Goal: Information Seeking & Learning: Learn about a topic

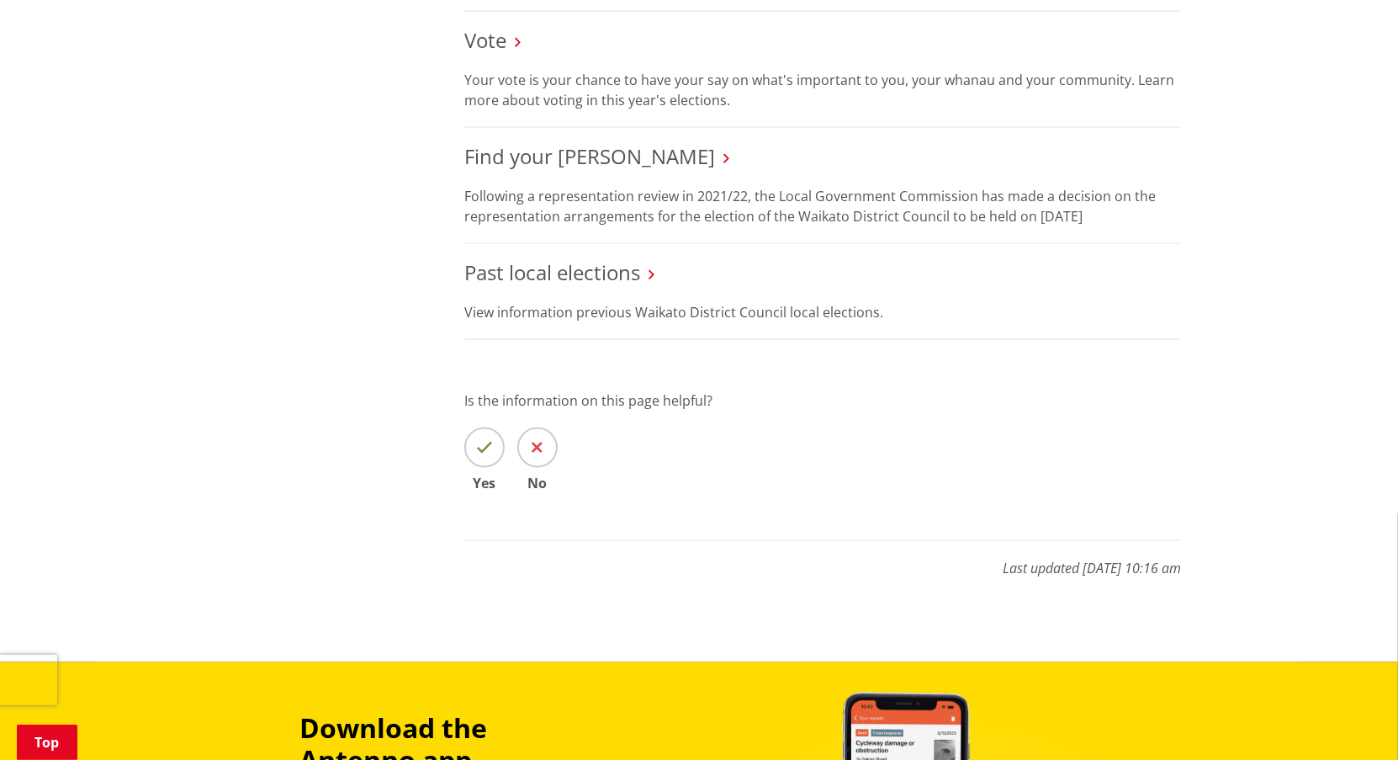
scroll to position [1683, 0]
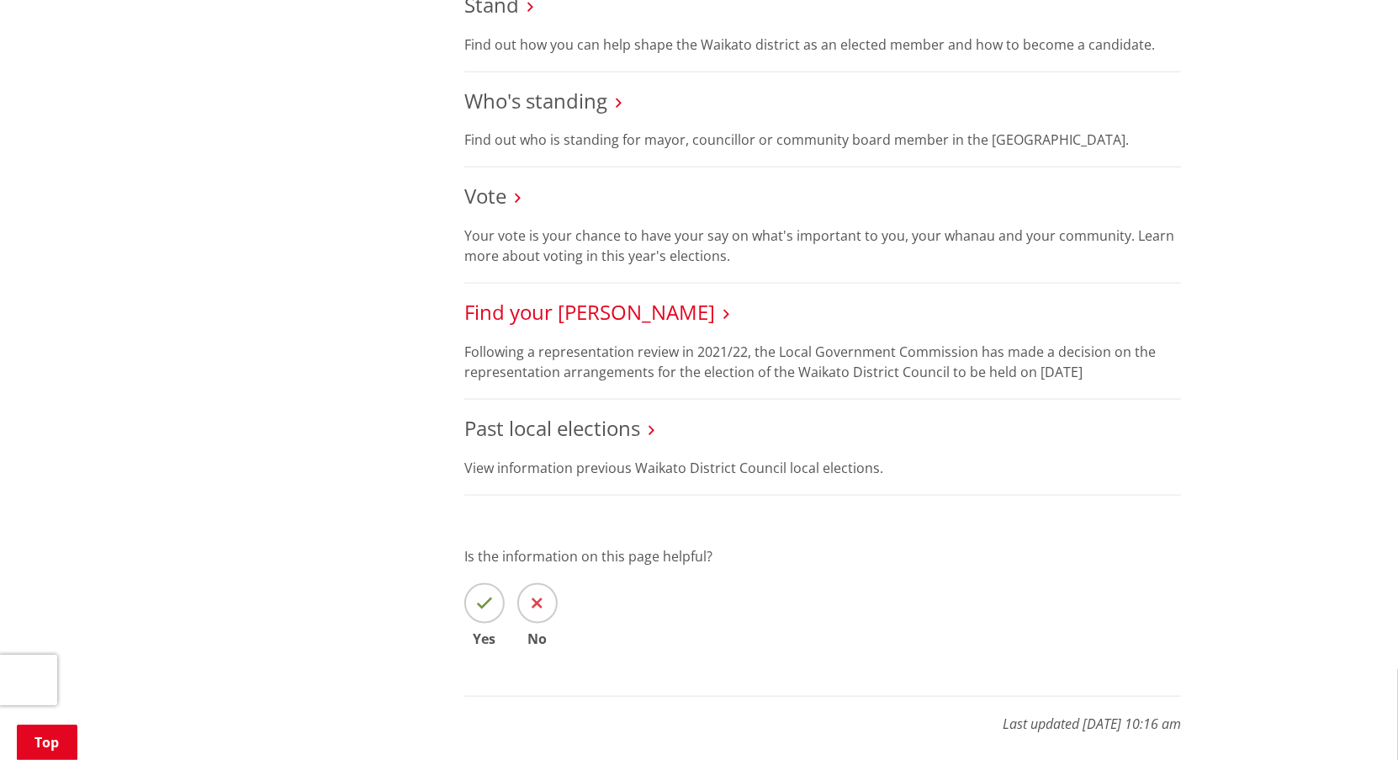
click at [584, 315] on link "Find your [PERSON_NAME]" at bounding box center [589, 312] width 251 height 28
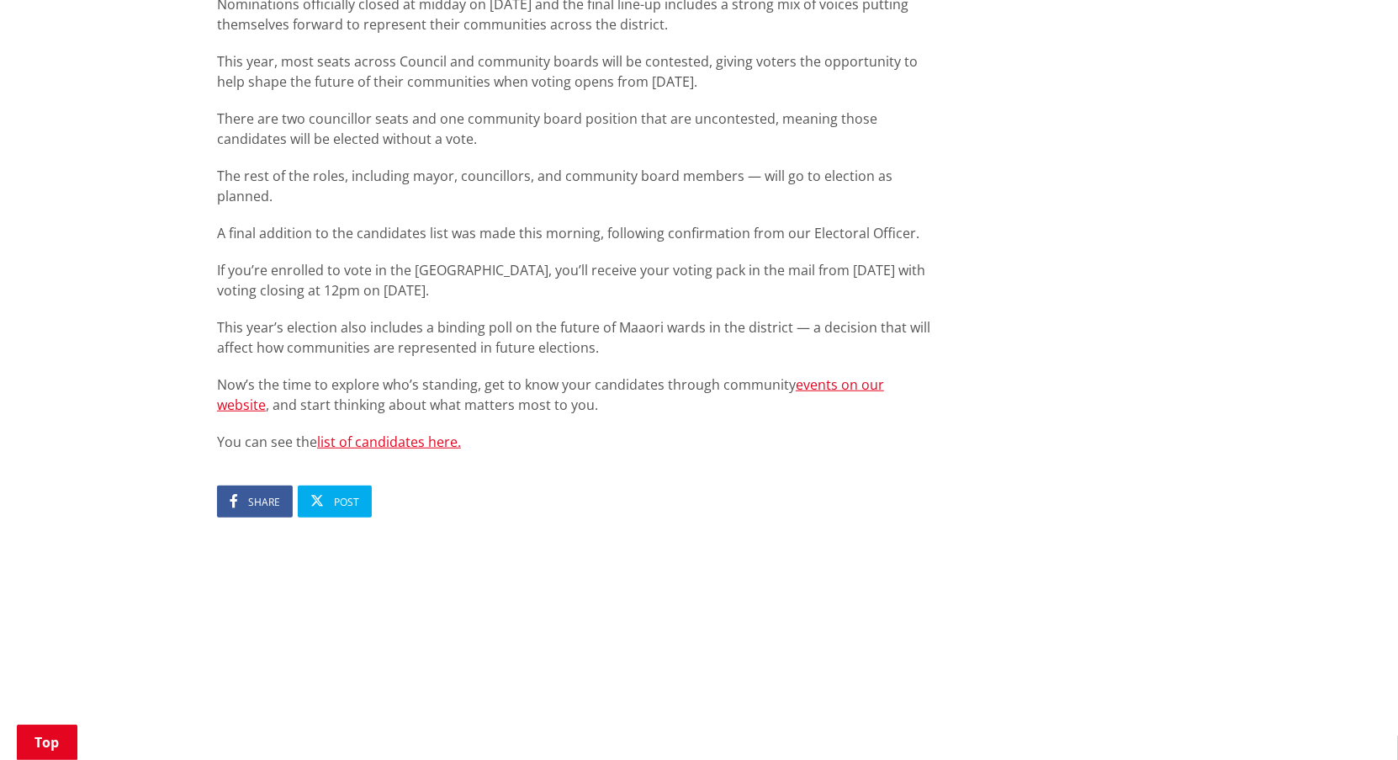
scroll to position [1010, 0]
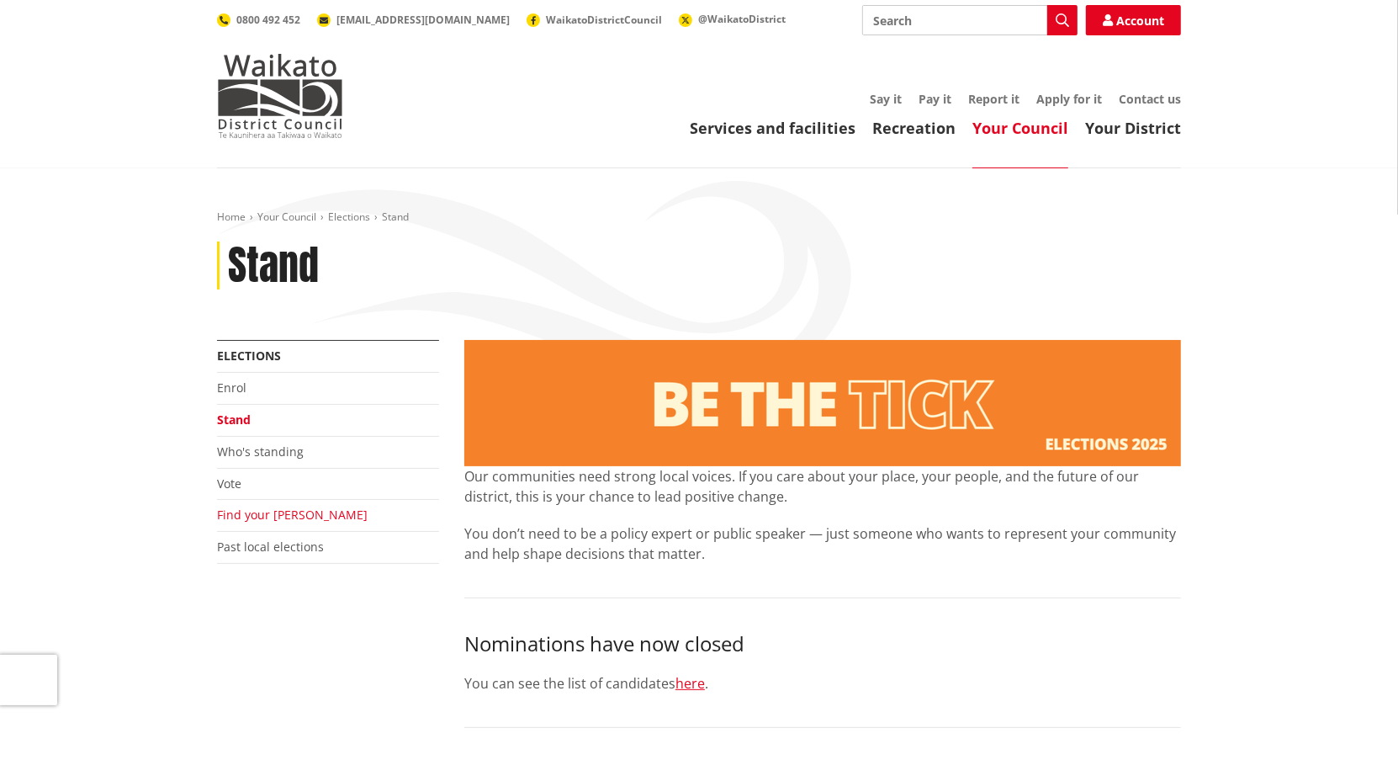
click at [273, 509] on link "Find your [PERSON_NAME]" at bounding box center [292, 515] width 151 height 16
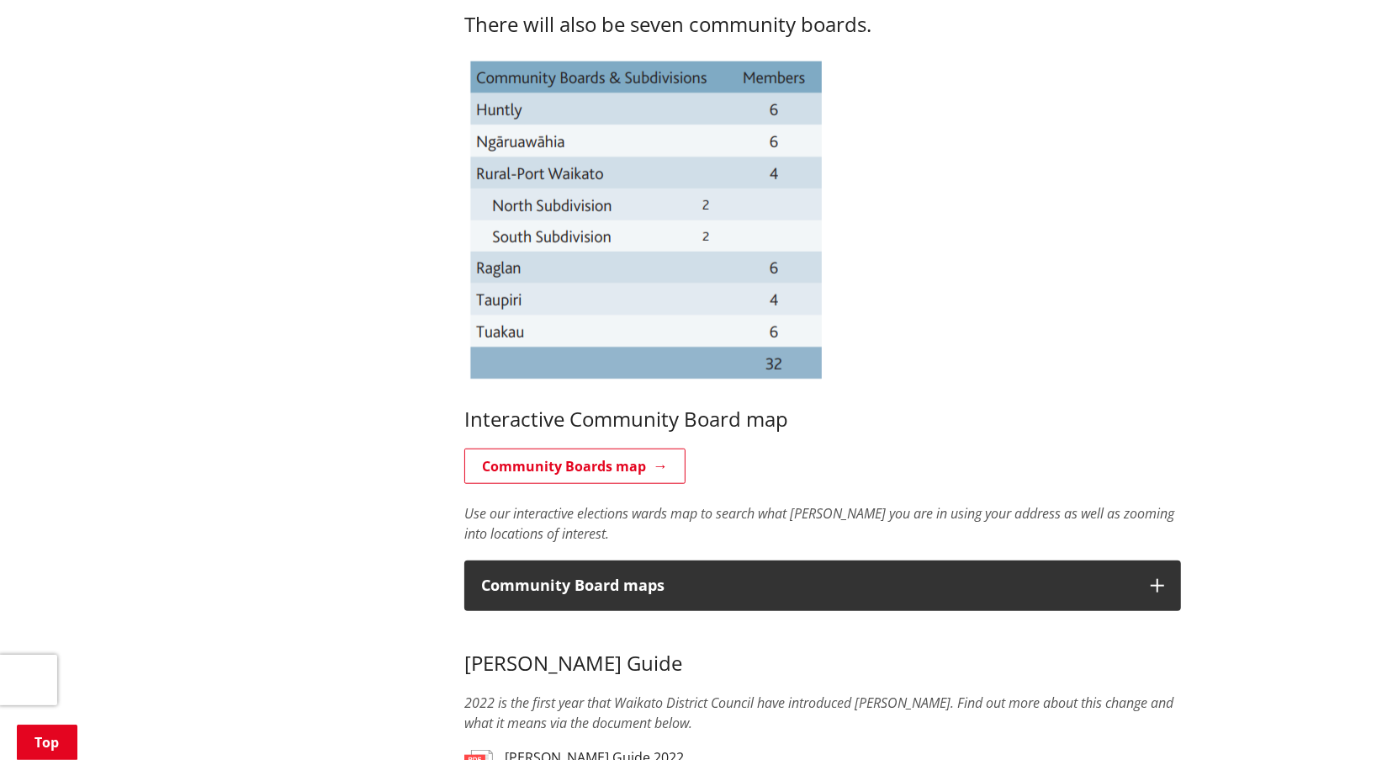
scroll to position [1010, 0]
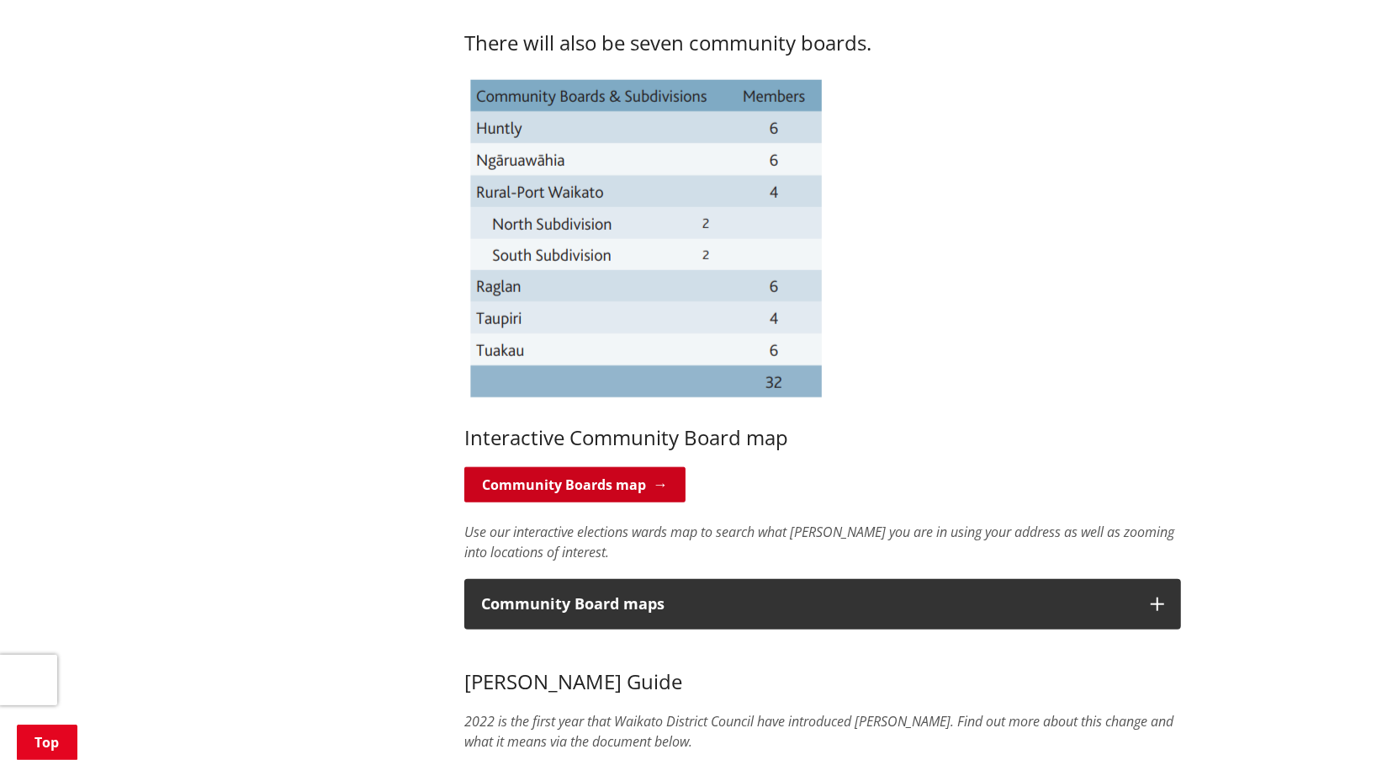
click at [528, 475] on link "Community Boards map" at bounding box center [574, 484] width 221 height 35
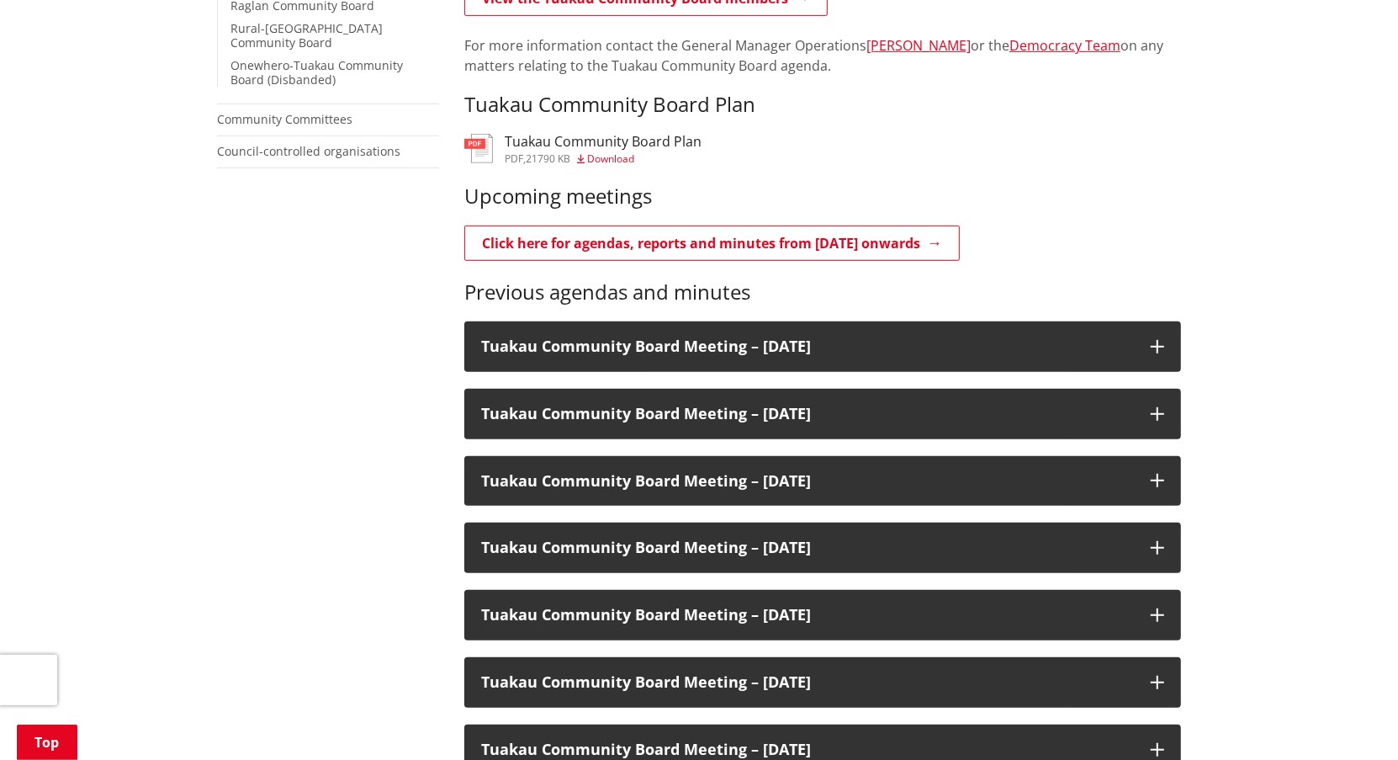
scroll to position [673, 0]
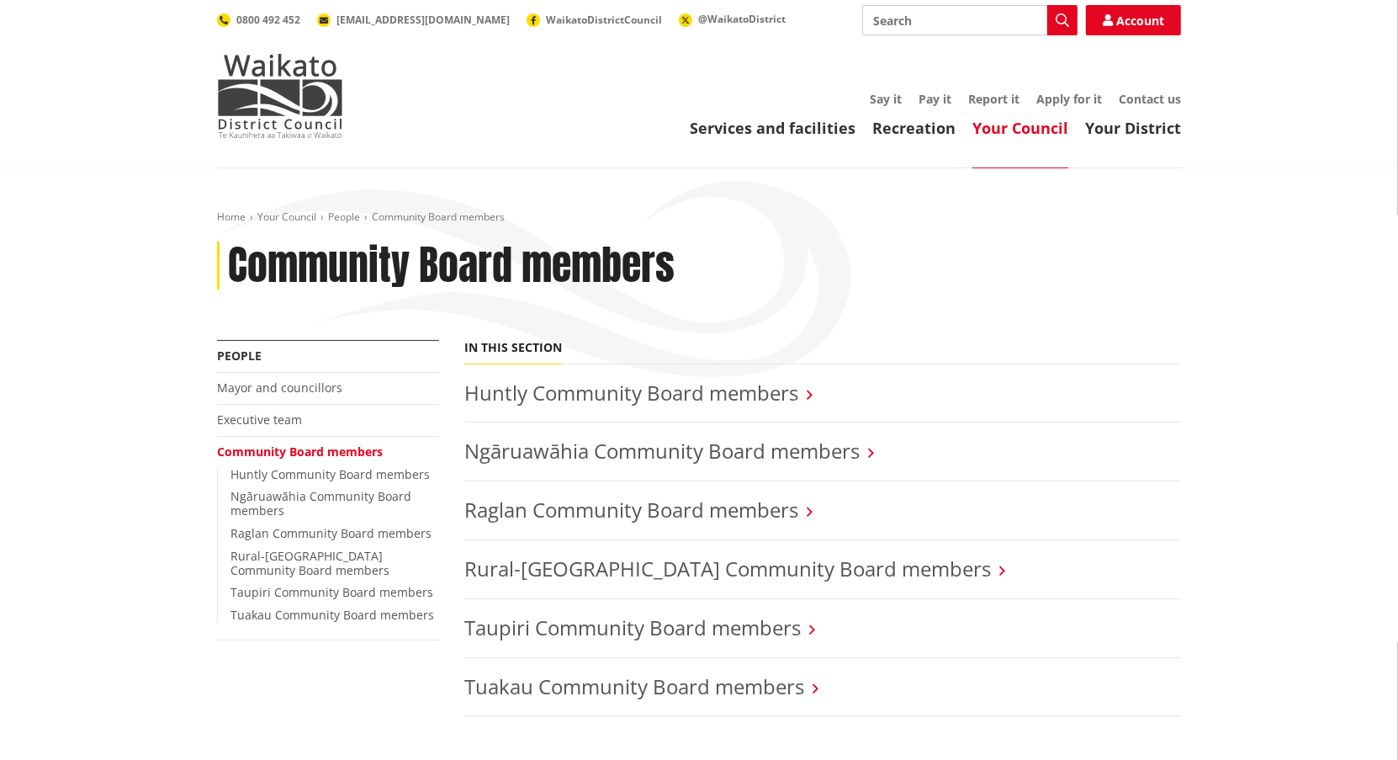
scroll to position [168, 0]
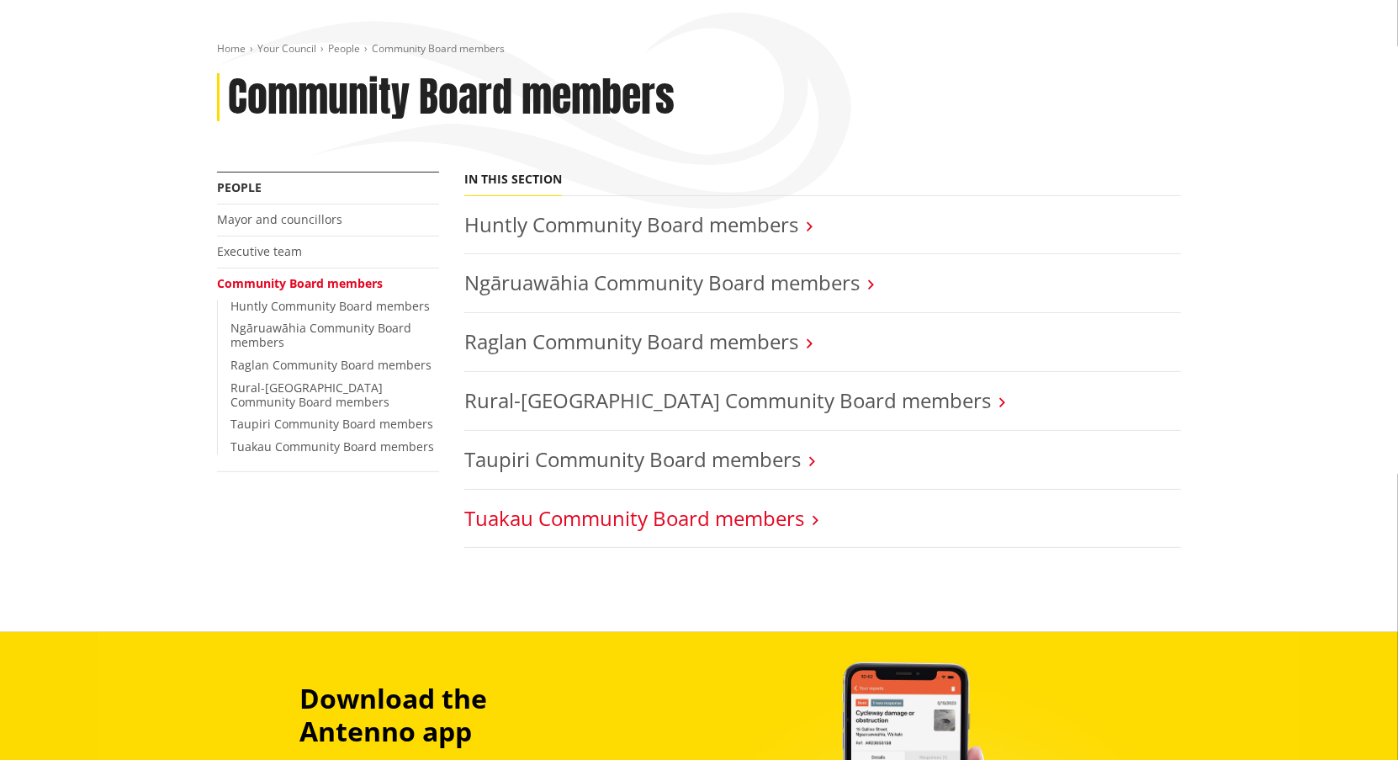
click at [735, 514] on link "Tuakau Community Board members" at bounding box center [634, 518] width 340 height 28
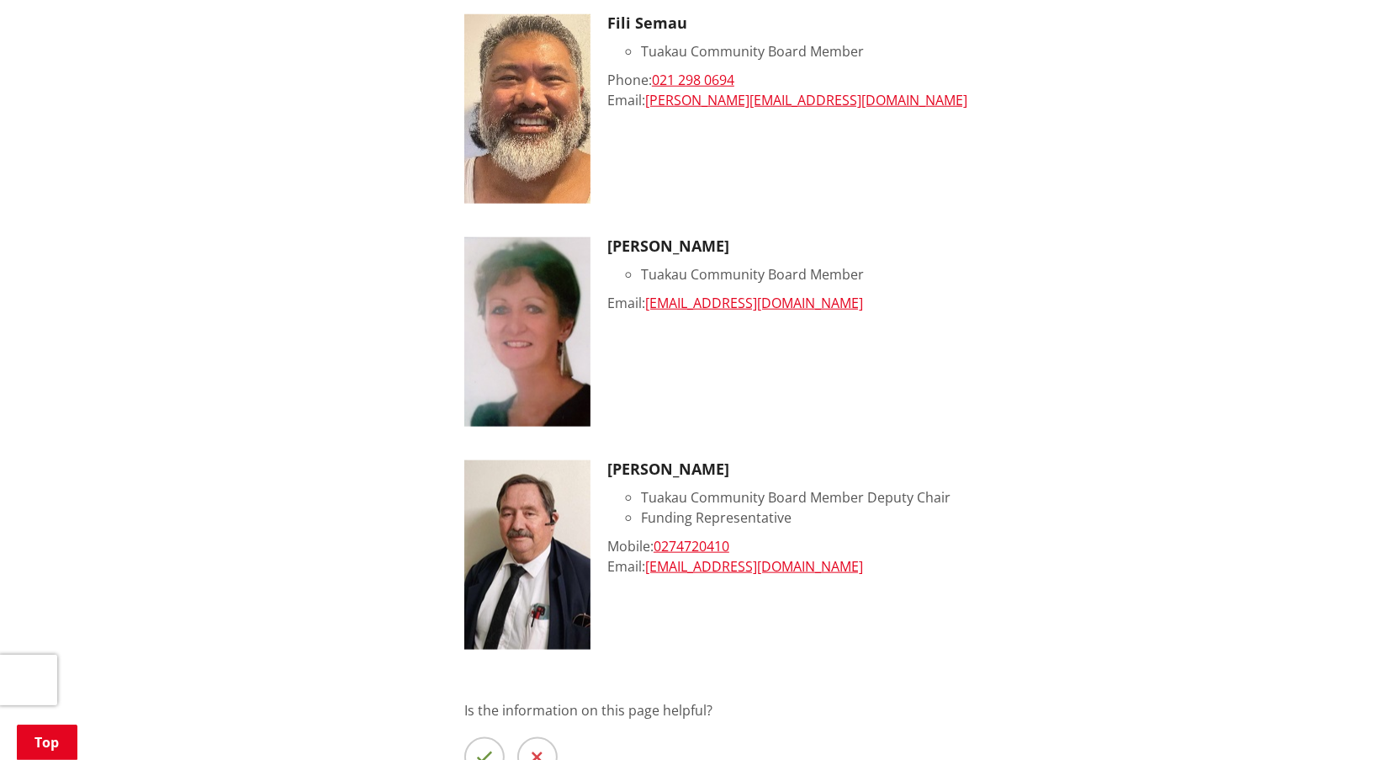
scroll to position [1346, 0]
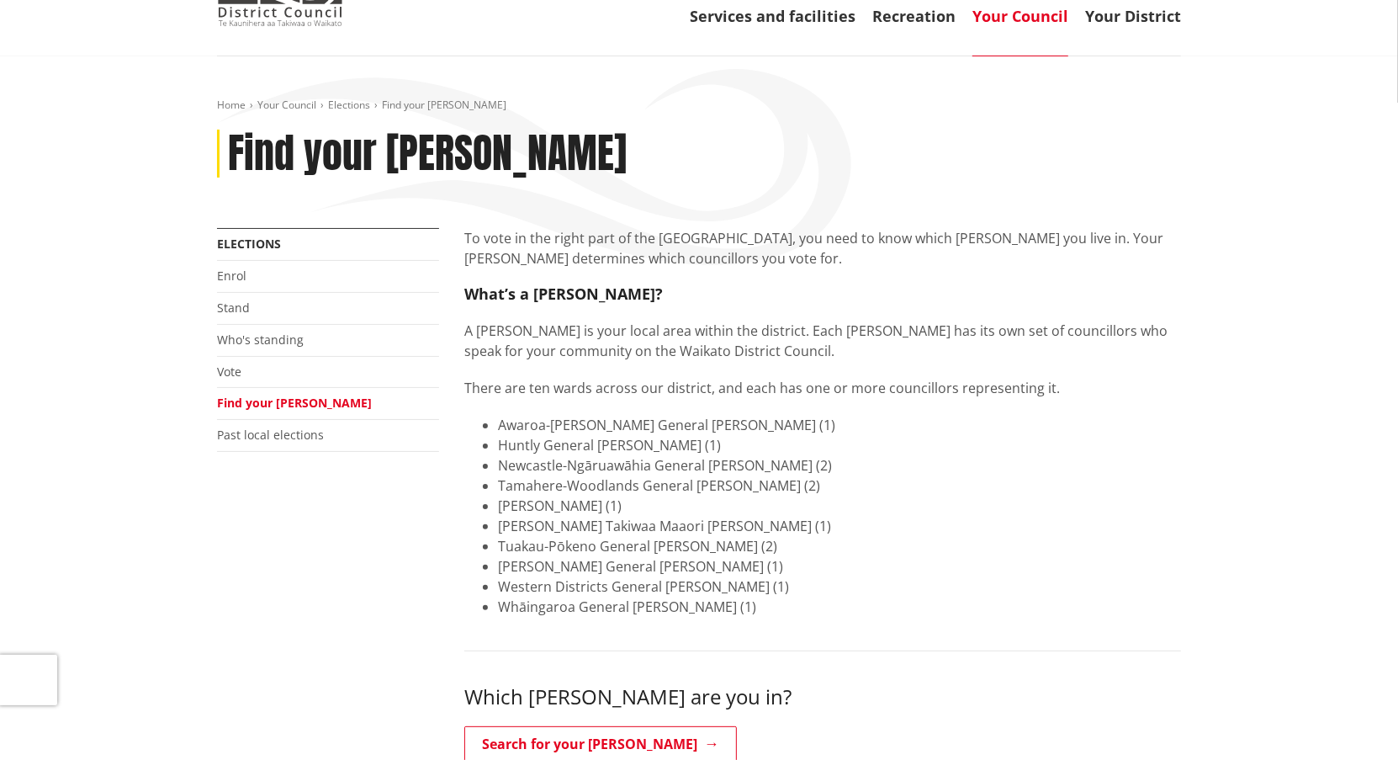
scroll to position [168, 0]
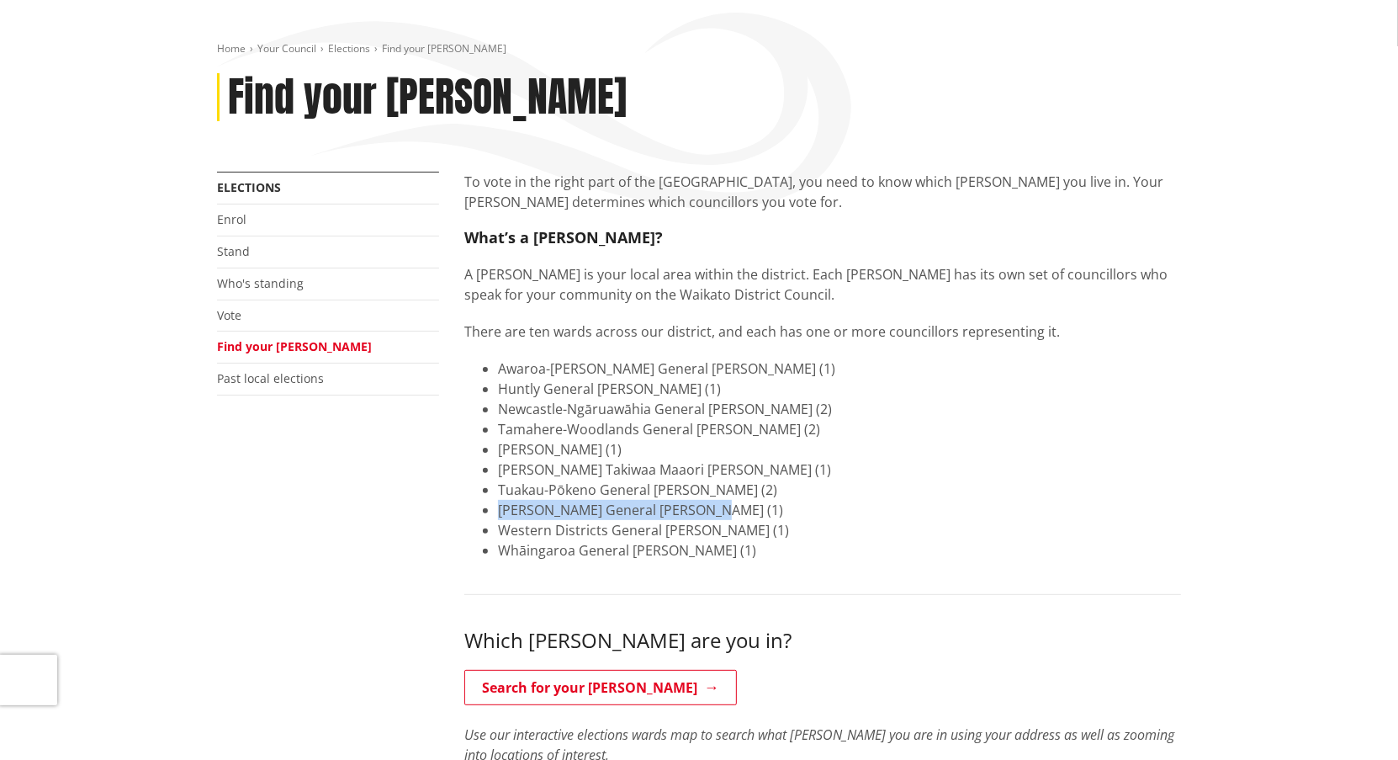
drag, startPoint x: 719, startPoint y: 509, endPoint x: 499, endPoint y: 513, distance: 219.7
click at [499, 513] on li "Waerenga-Whitikahu General Ward (1)" at bounding box center [839, 510] width 683 height 20
copy li "Waerenga-Whitikahu General Ward"
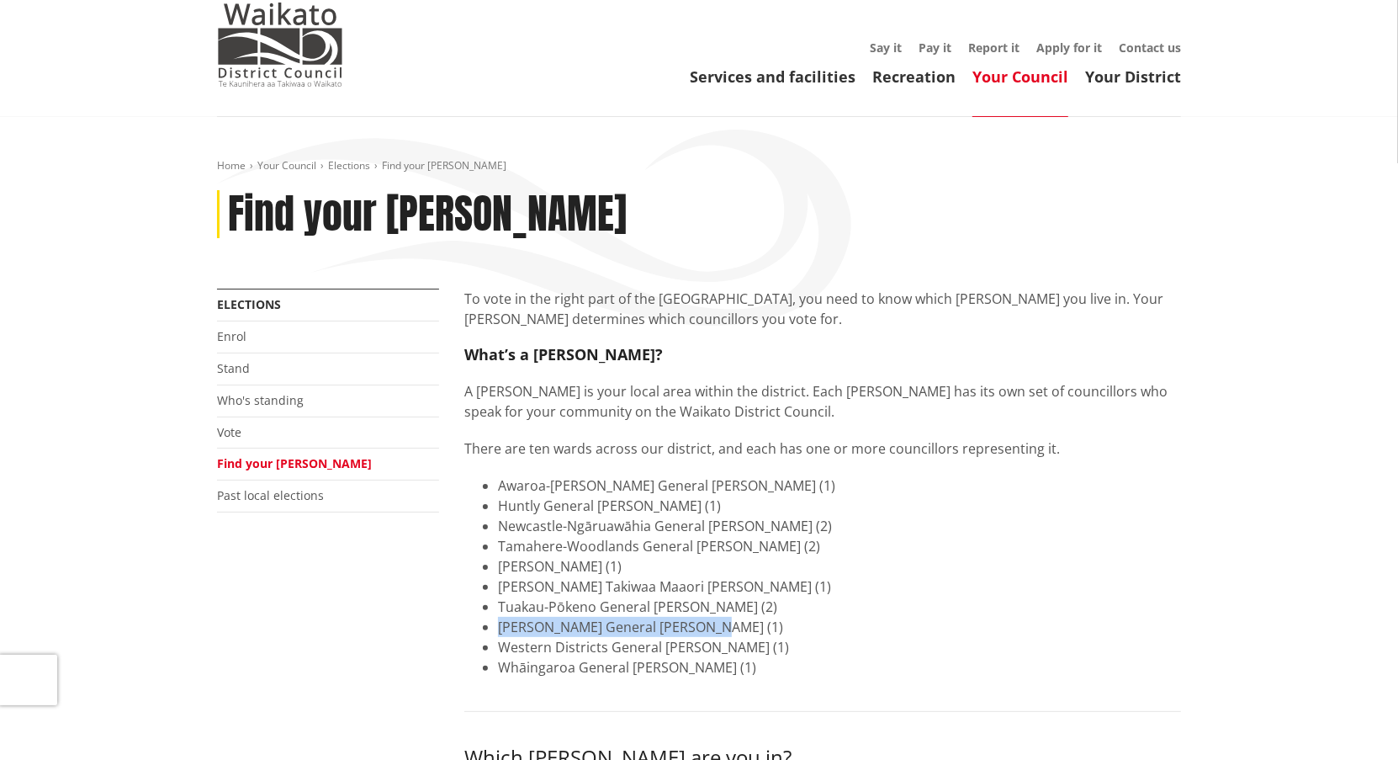
scroll to position [0, 0]
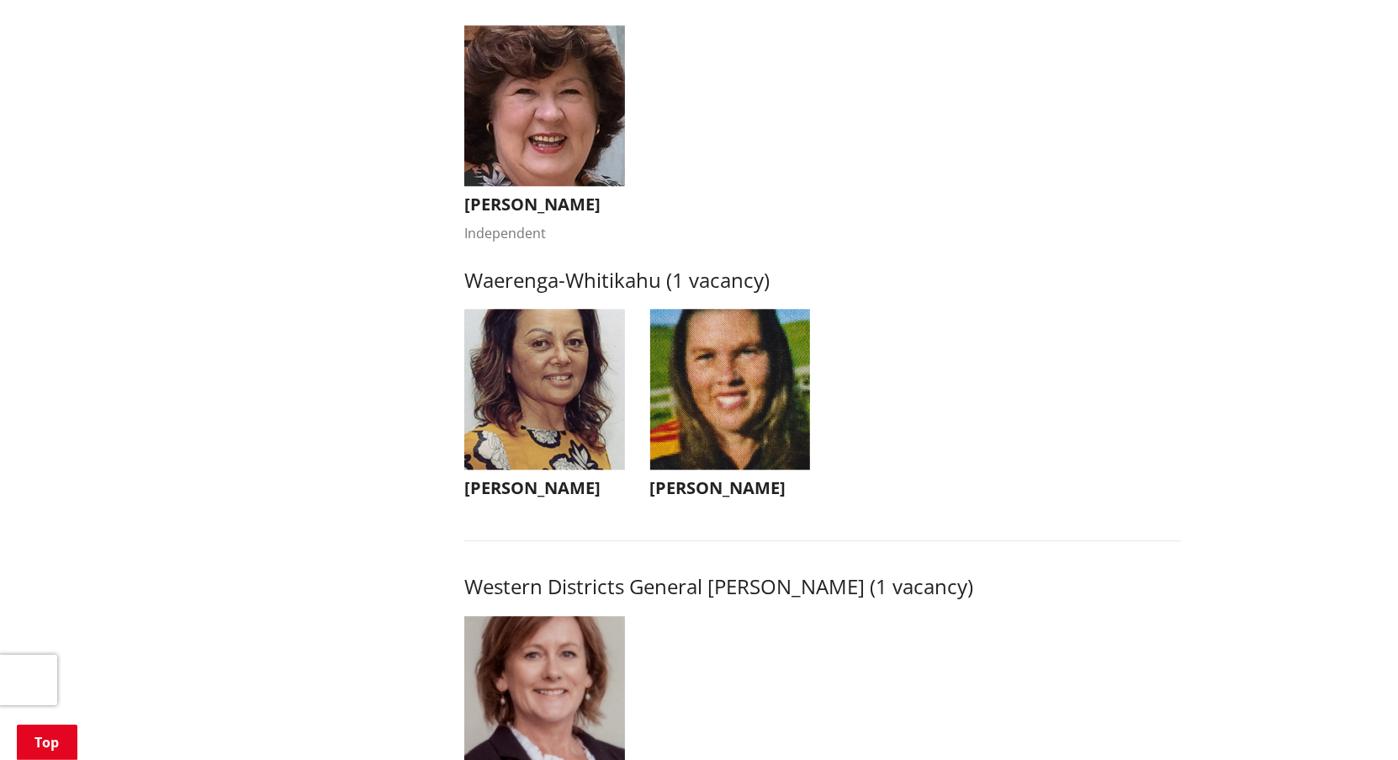
scroll to position [3197, 0]
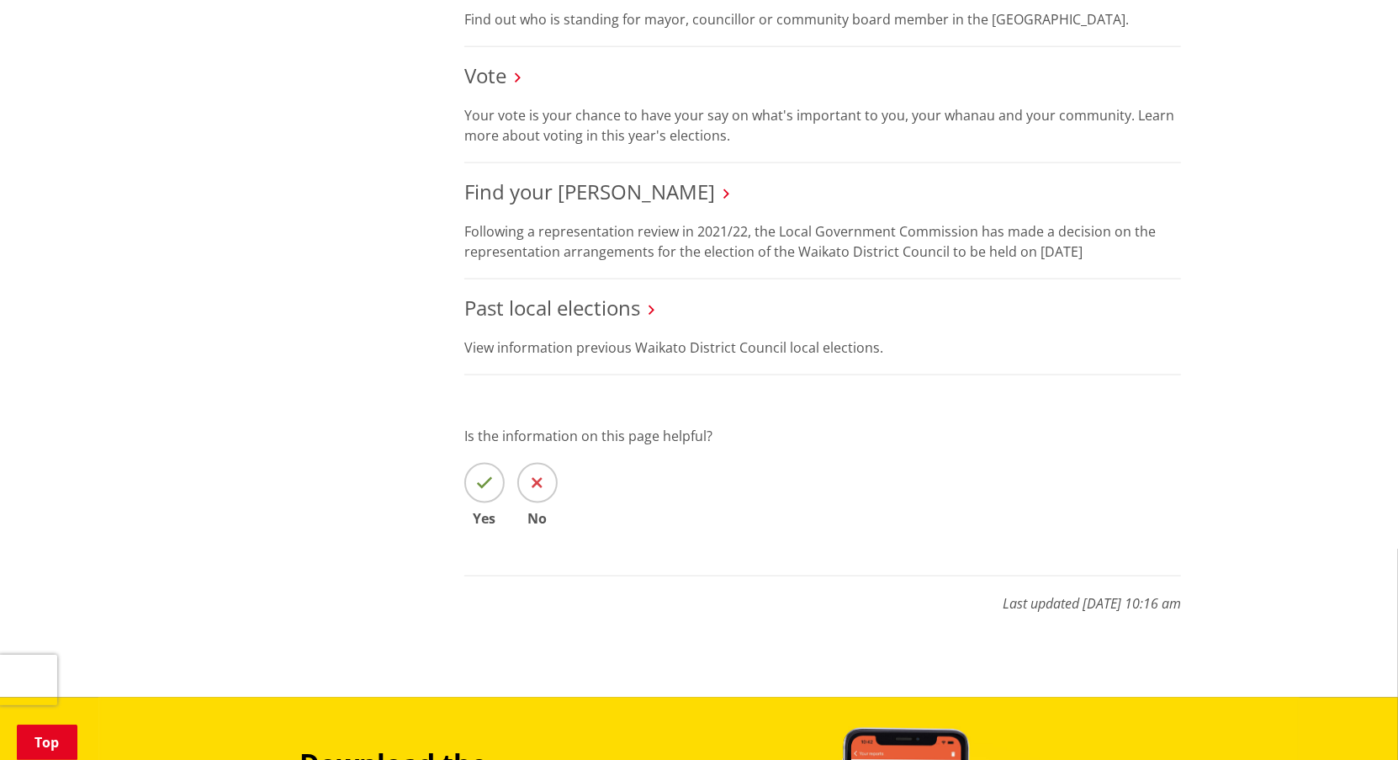
scroll to position [1851, 0]
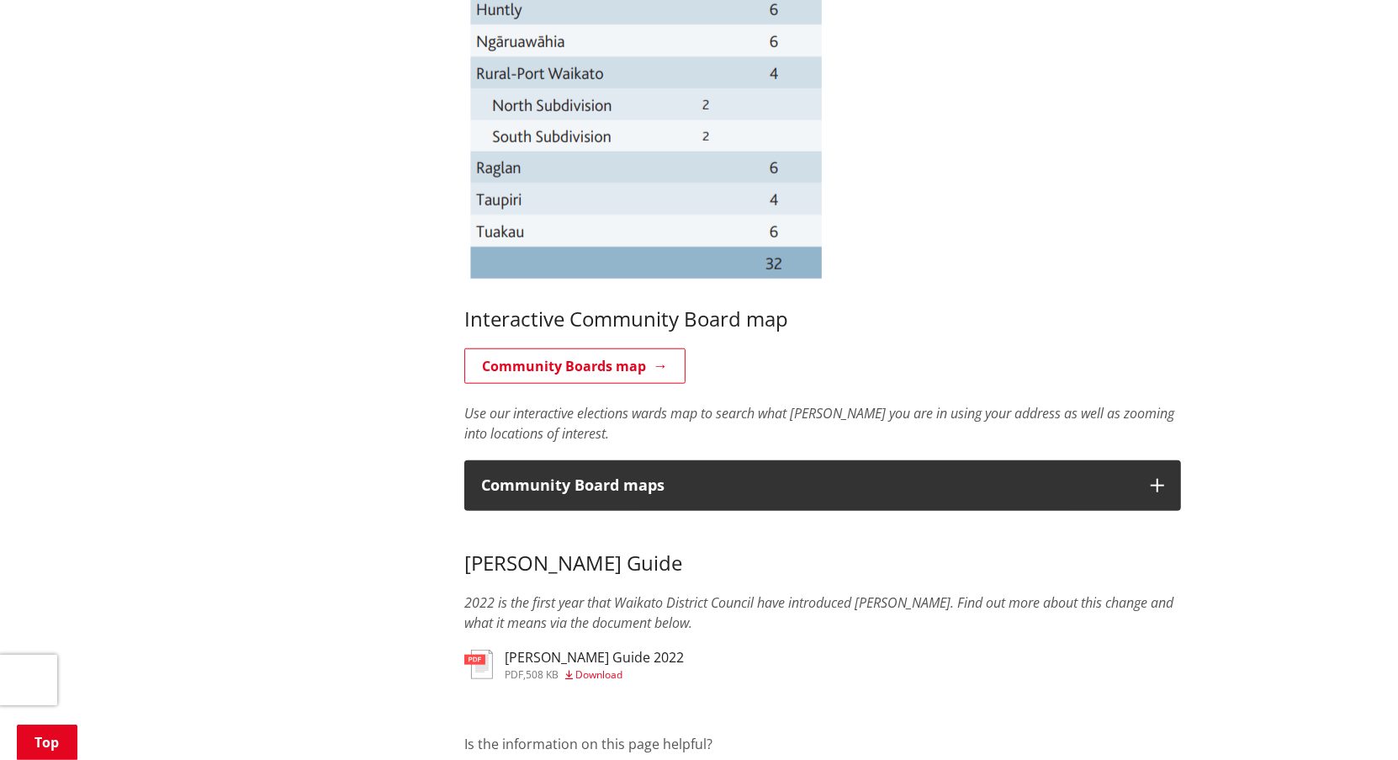
scroll to position [1178, 0]
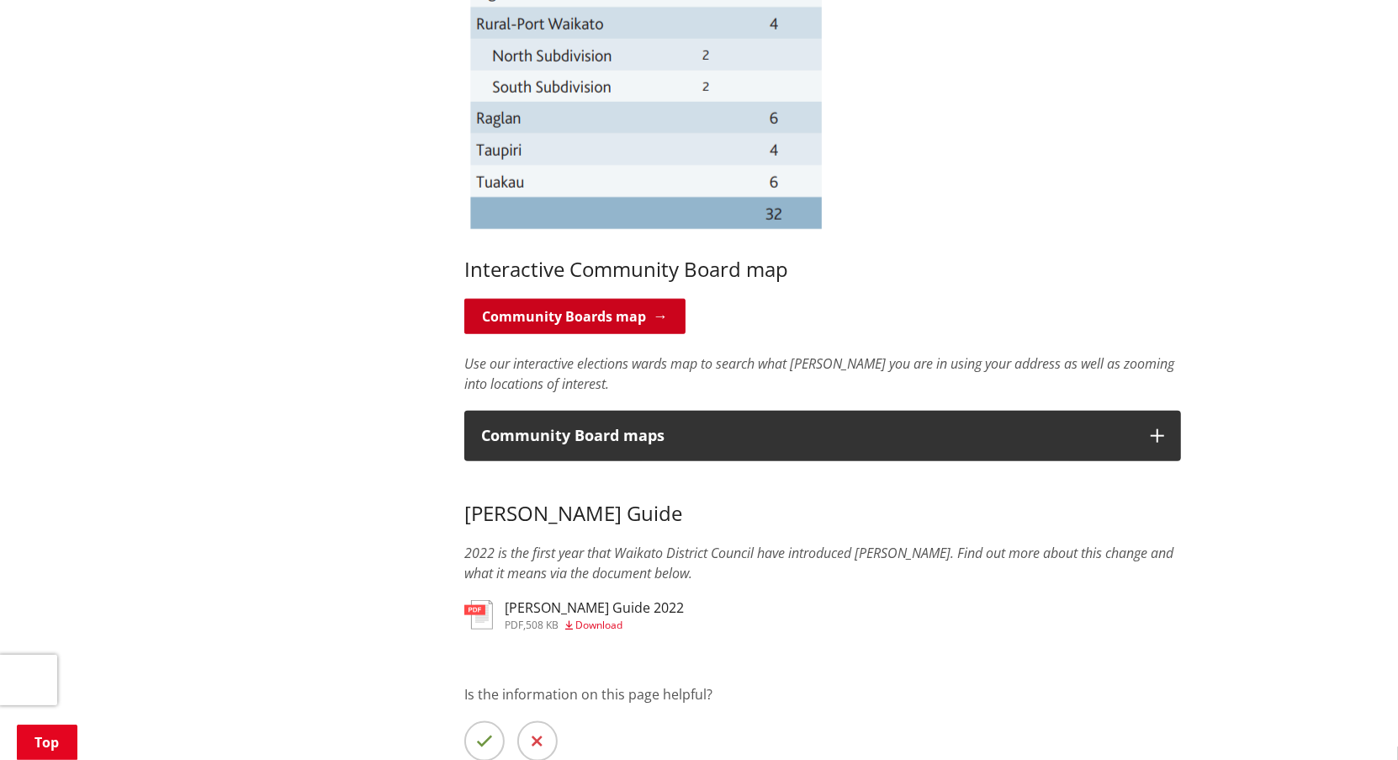
click at [561, 315] on link "Community Boards map" at bounding box center [574, 316] width 221 height 35
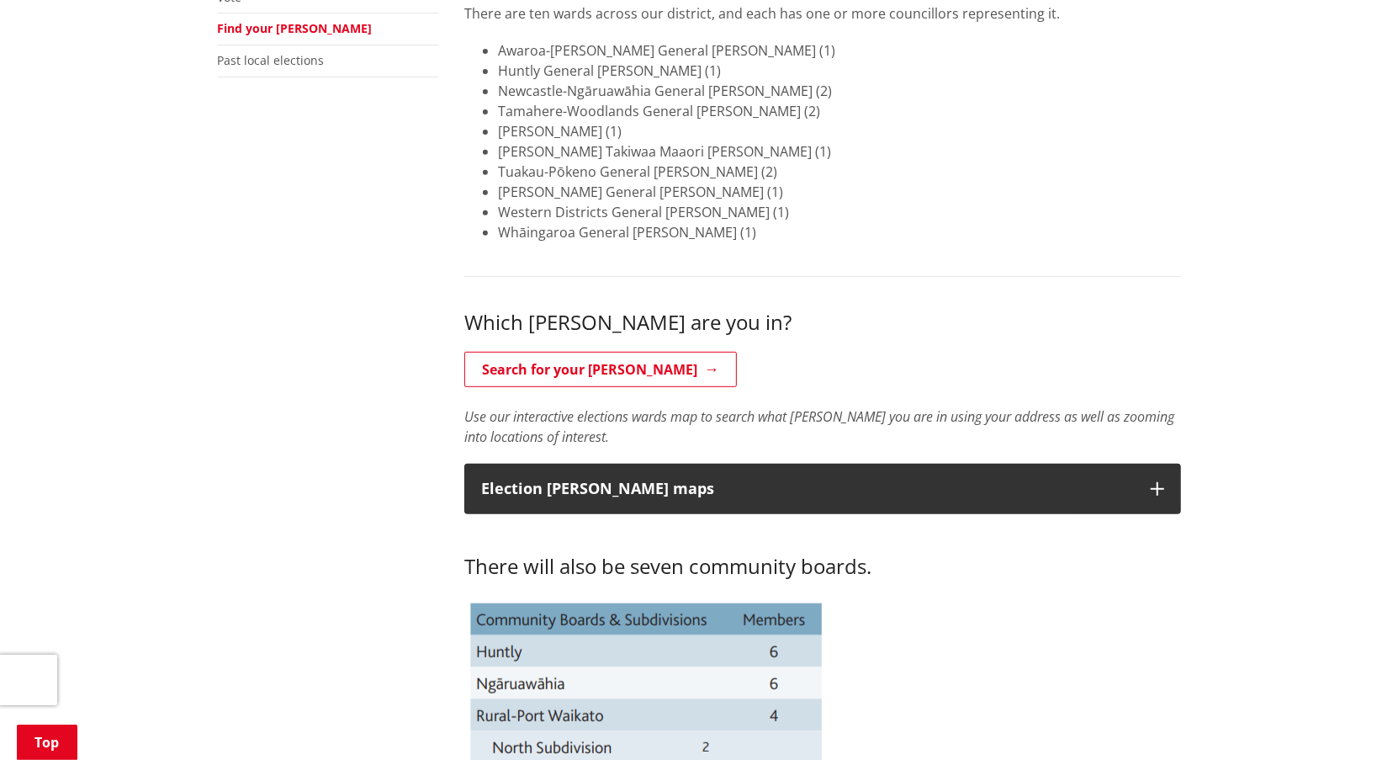
scroll to position [318, 0]
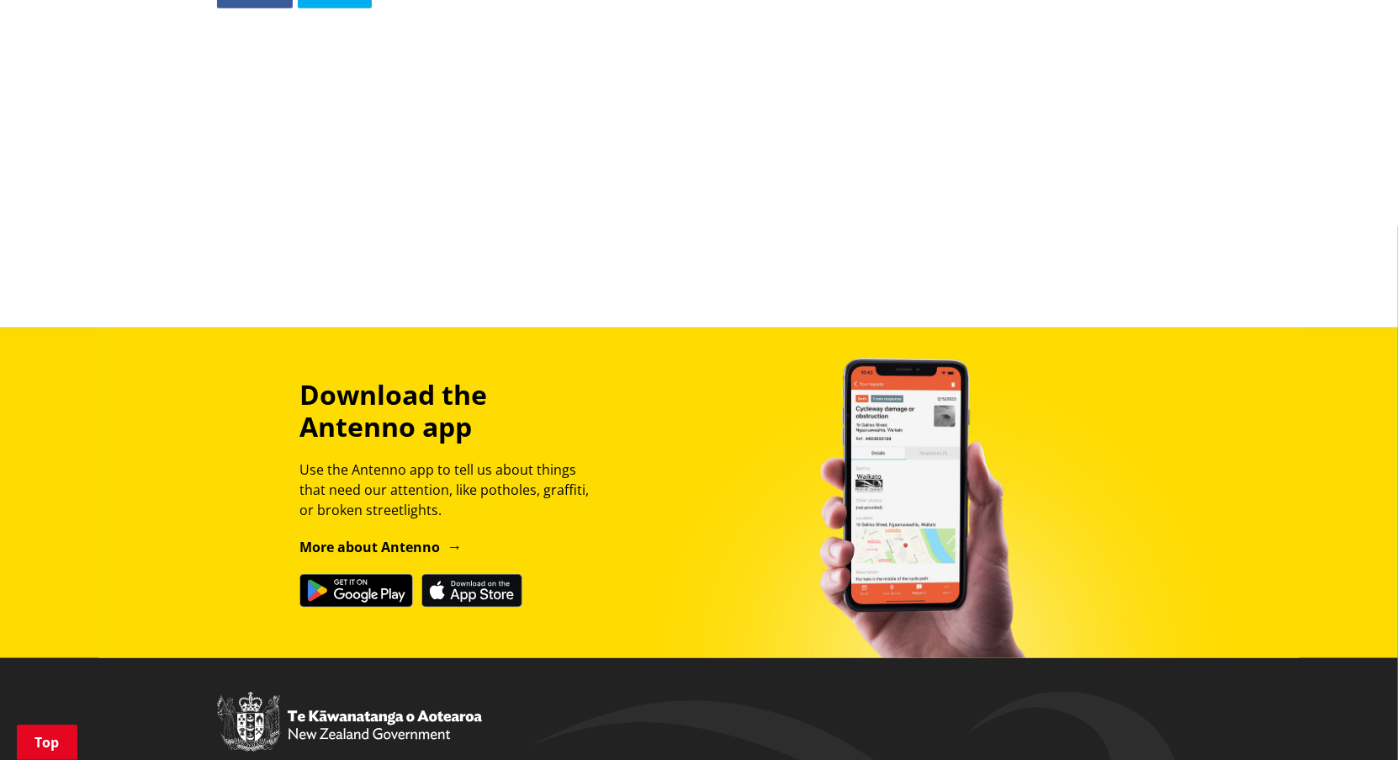
scroll to position [1515, 0]
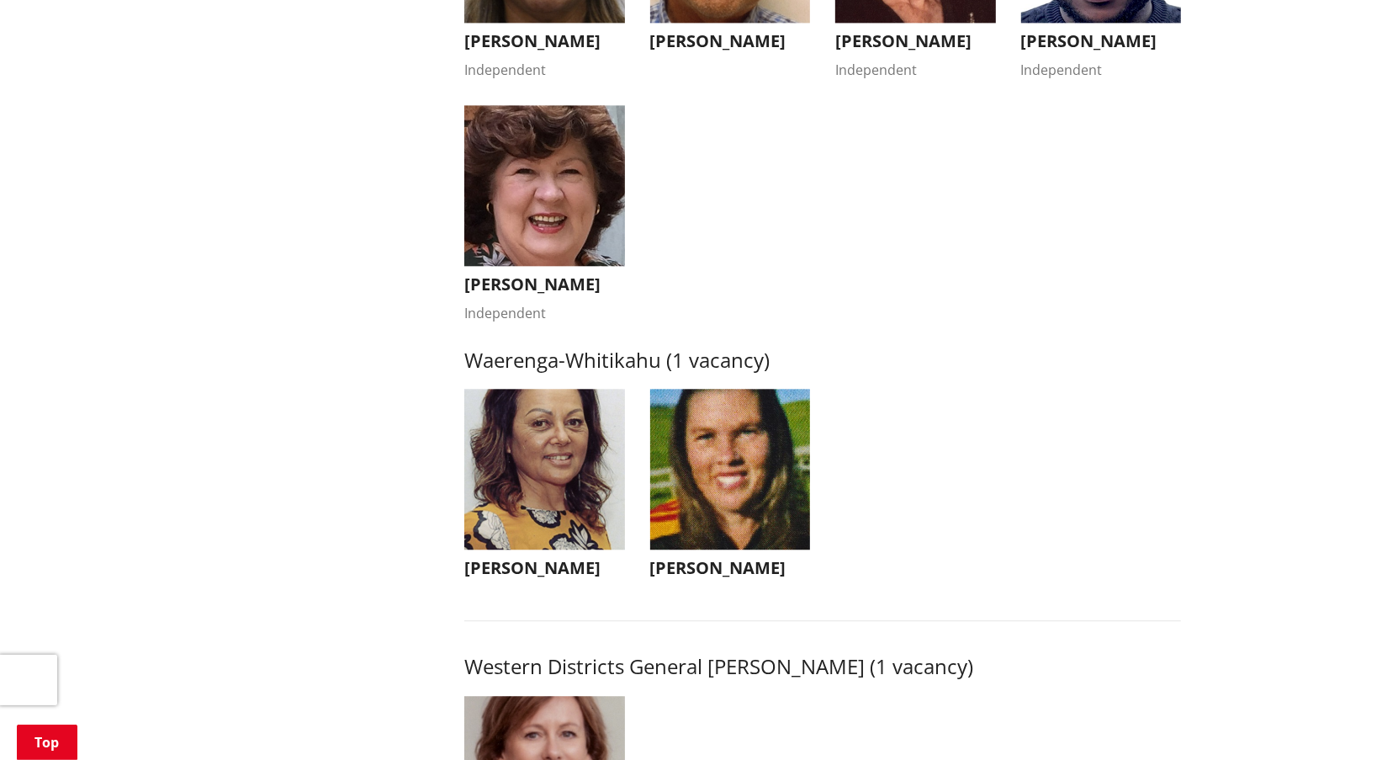
scroll to position [3197, 0]
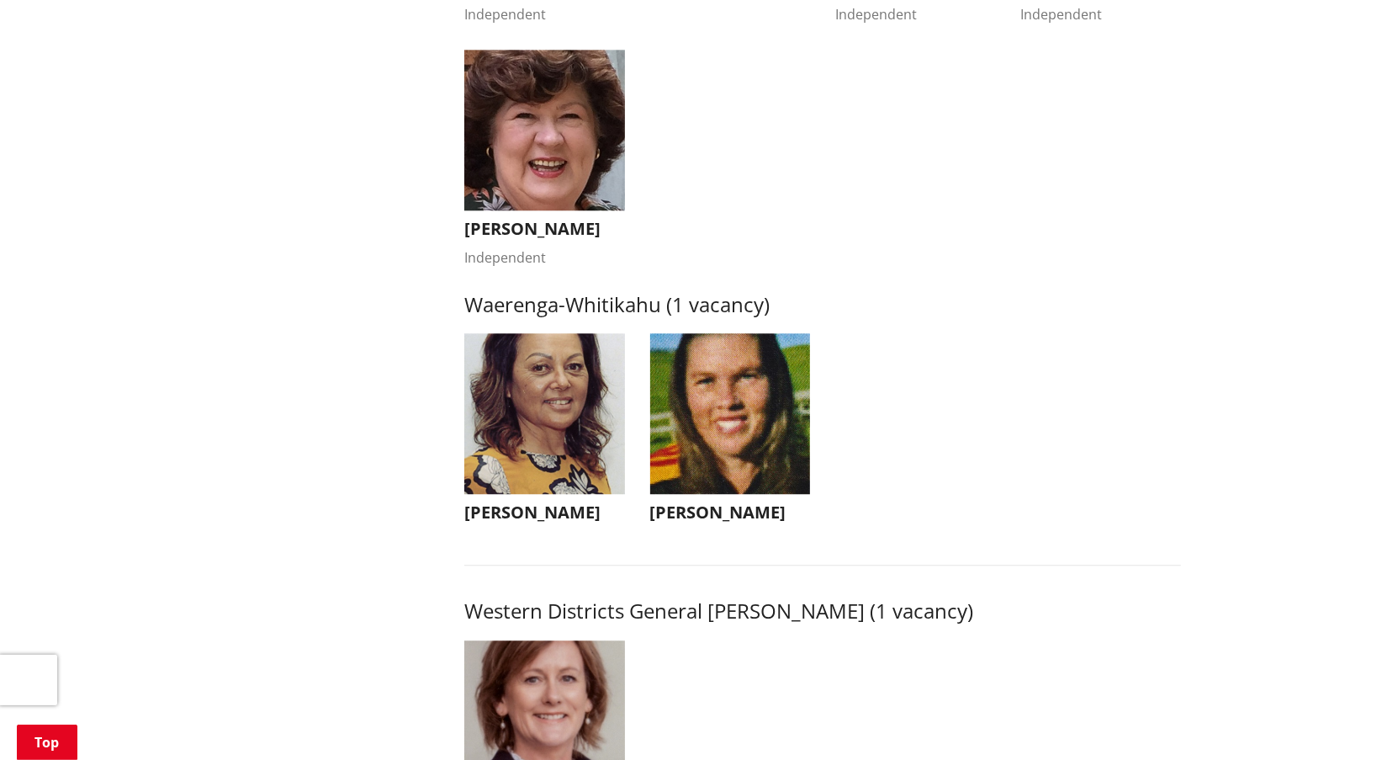
click at [701, 441] on img "button" at bounding box center [730, 413] width 161 height 161
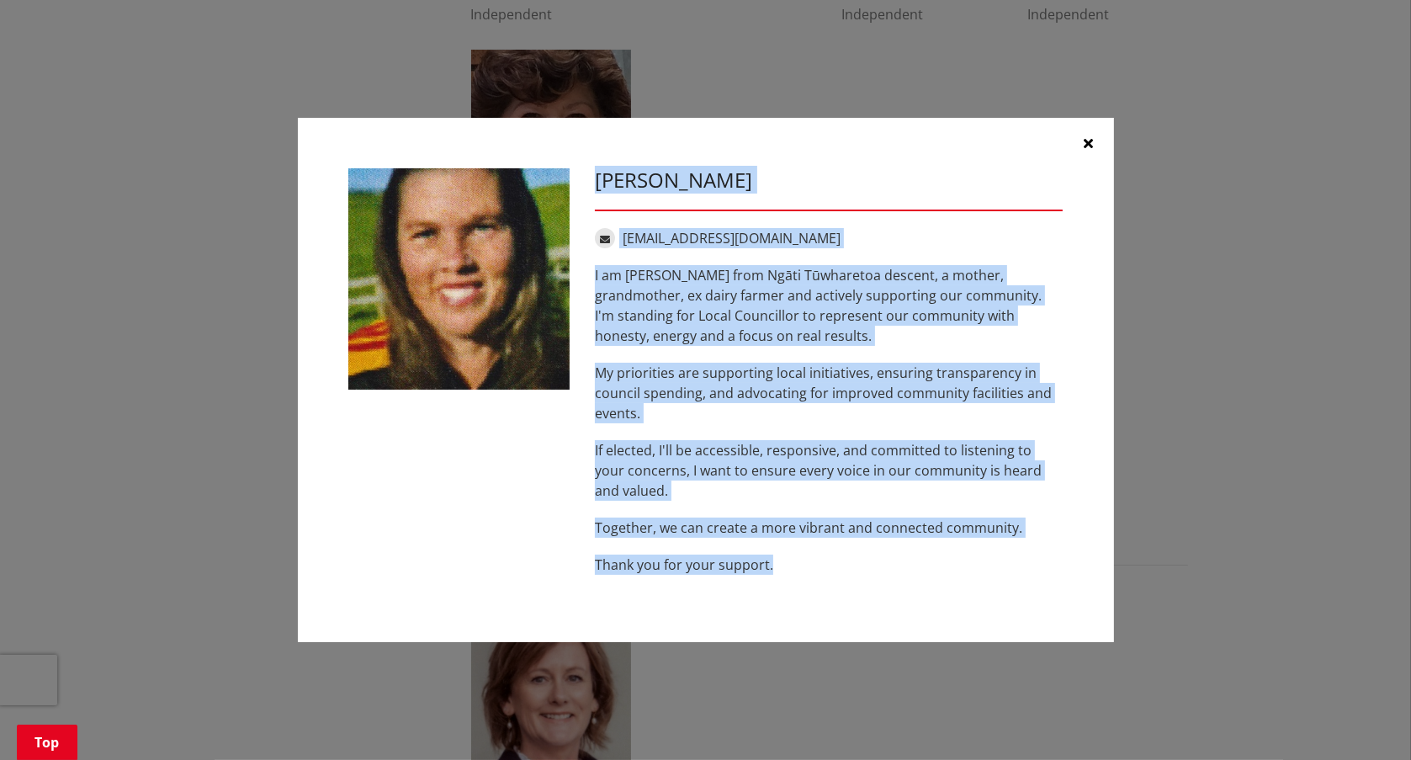
drag, startPoint x: 789, startPoint y: 573, endPoint x: 581, endPoint y: 165, distance: 458.3
click at [581, 165] on div "Denise Dickinson denisedickinson008@gmail.com I am Denise Dickinson from Ngāti …" at bounding box center [706, 380] width 816 height 524
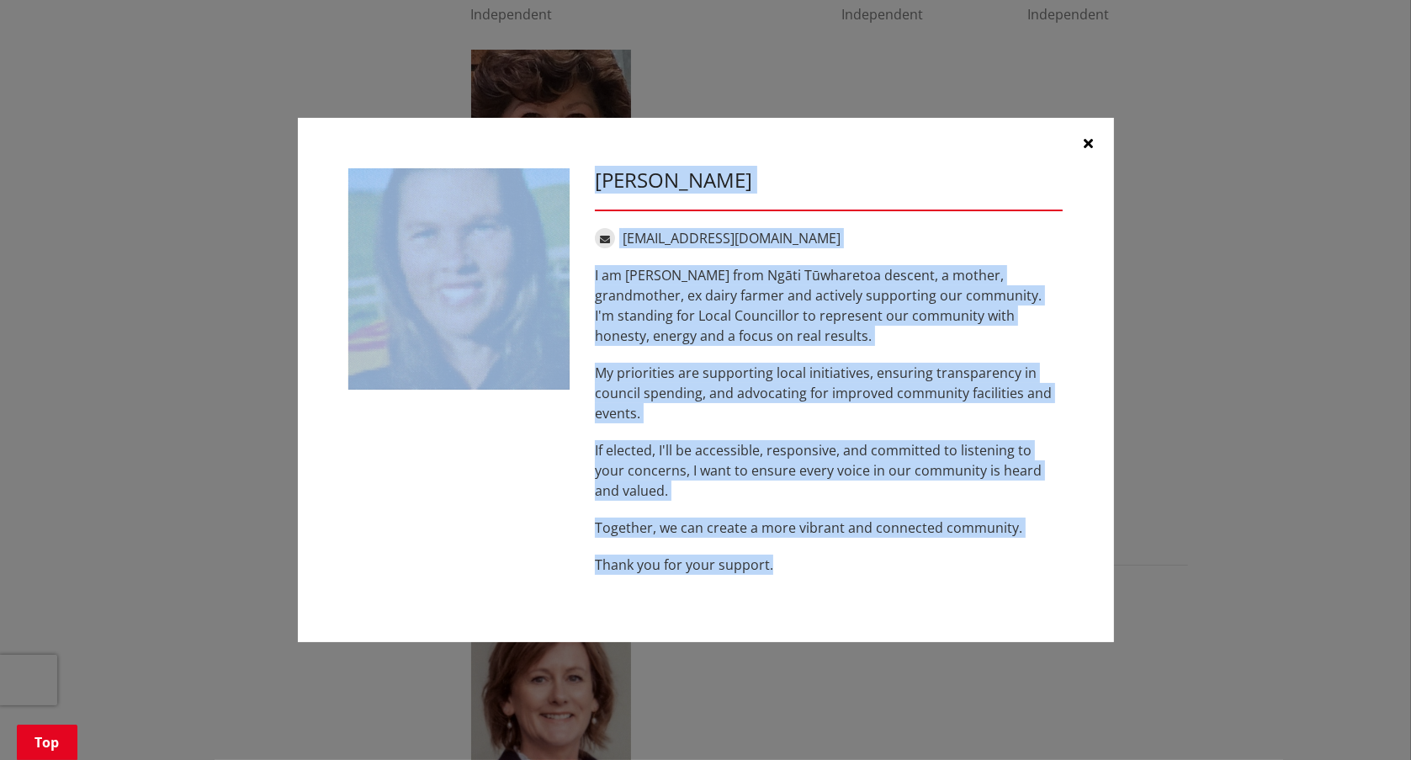
copy div "Denise Dickinson denisedickinson008@gmail.com I am Denise Dickinson from Ngāti …"
click at [1090, 143] on icon "button" at bounding box center [1088, 142] width 9 height 13
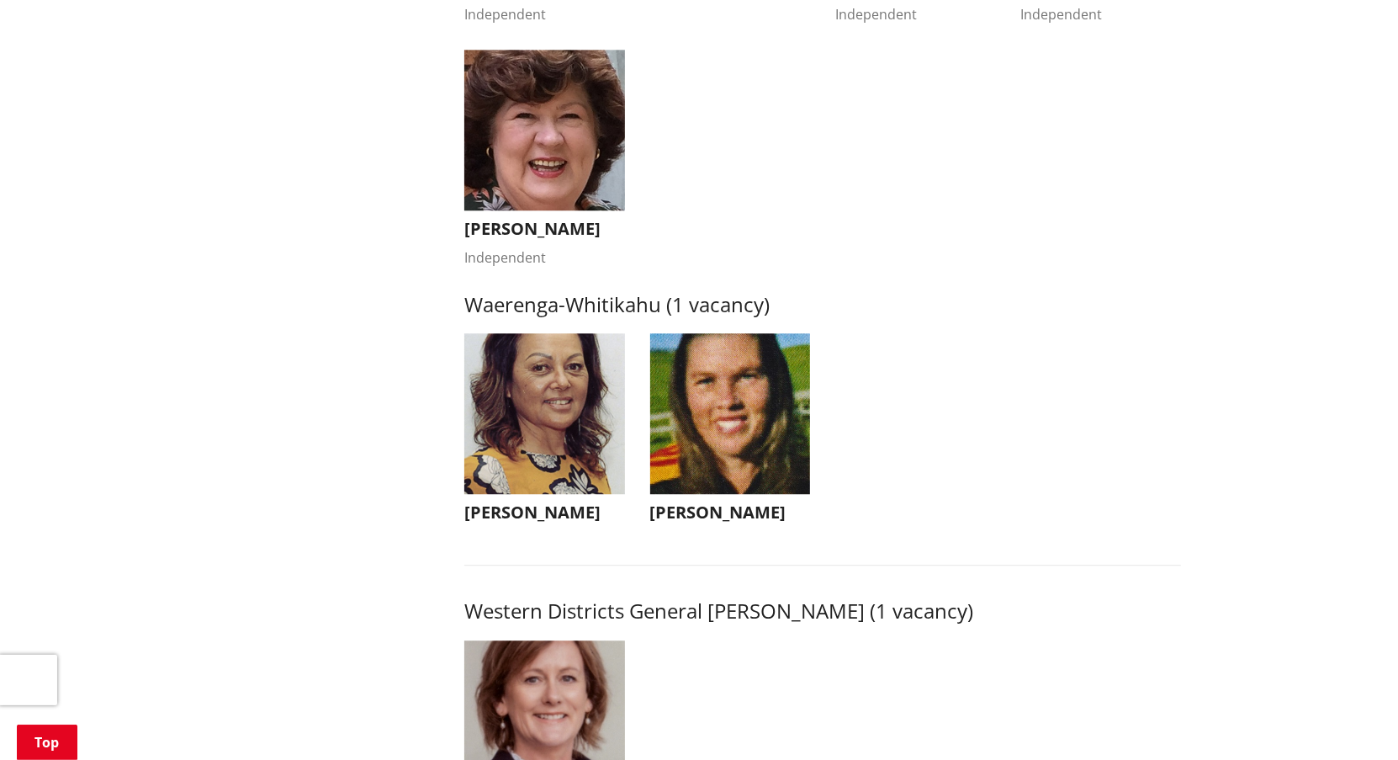
click at [519, 418] on img "button" at bounding box center [544, 413] width 161 height 161
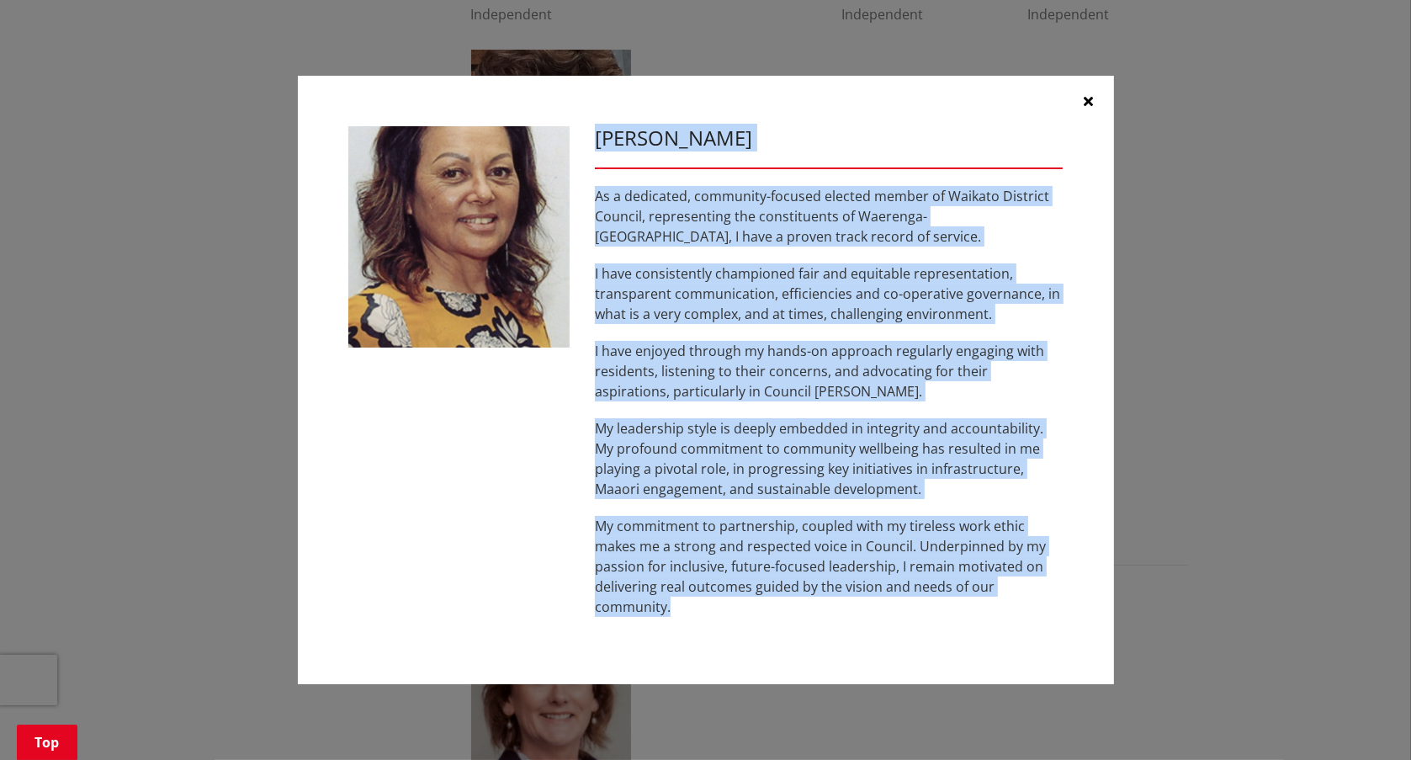
drag, startPoint x: 684, startPoint y: 606, endPoint x: 602, endPoint y: 140, distance: 473.4
click at [602, 140] on div "Marlene Raumati As a dedicated, community-focused elected member of Waikato Dis…" at bounding box center [829, 379] width 494 height 507
copy div "Marlene Raumati As a dedicated, community-focused elected member of Waikato Dis…"
click at [527, 497] on div "Marlene Raumati As a dedicated, community-focused elected member of Waikato Dis…" at bounding box center [706, 379] width 740 height 507
click at [849, 385] on p "I have enjoyed through my hands-on approach regularly engaging with residents, …" at bounding box center [829, 371] width 469 height 61
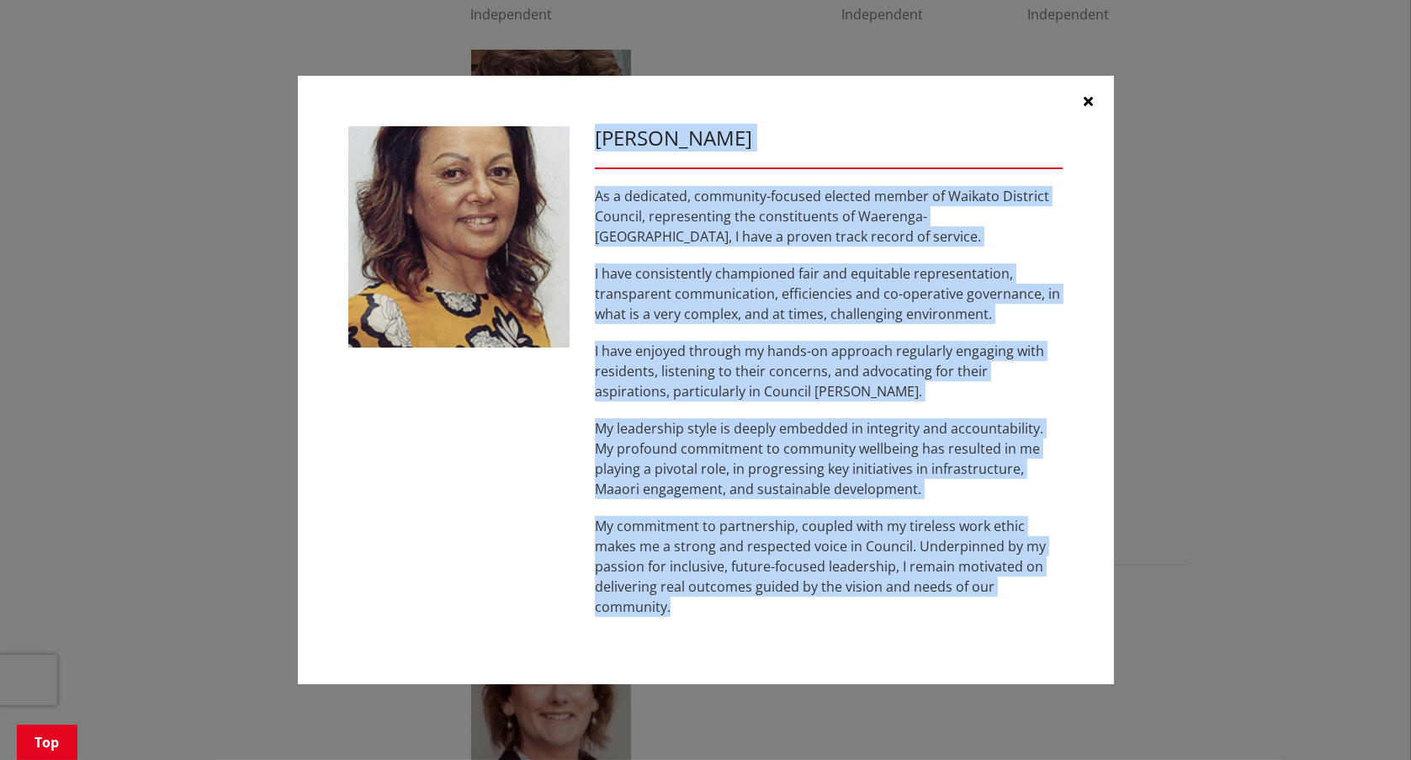
click at [1085, 96] on icon "button" at bounding box center [1088, 100] width 9 height 13
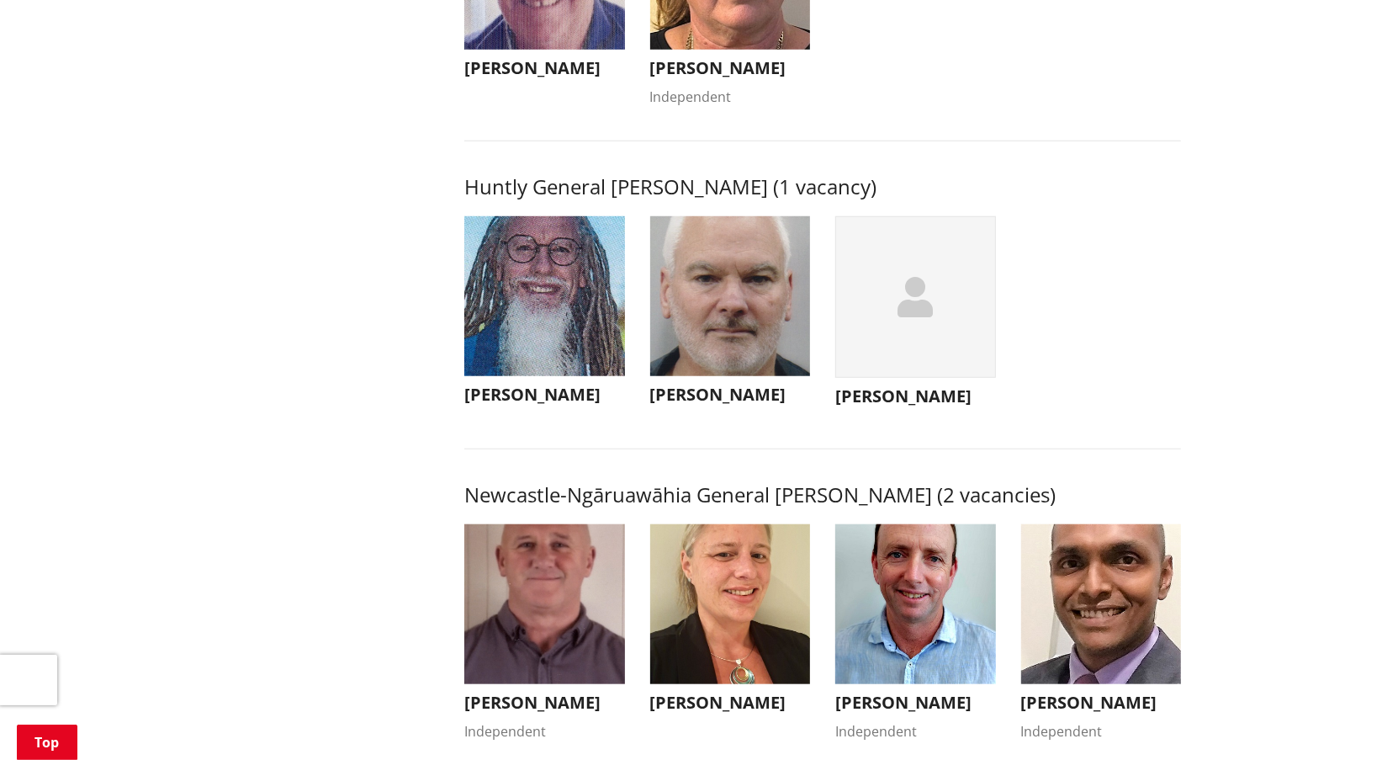
scroll to position [1010, 0]
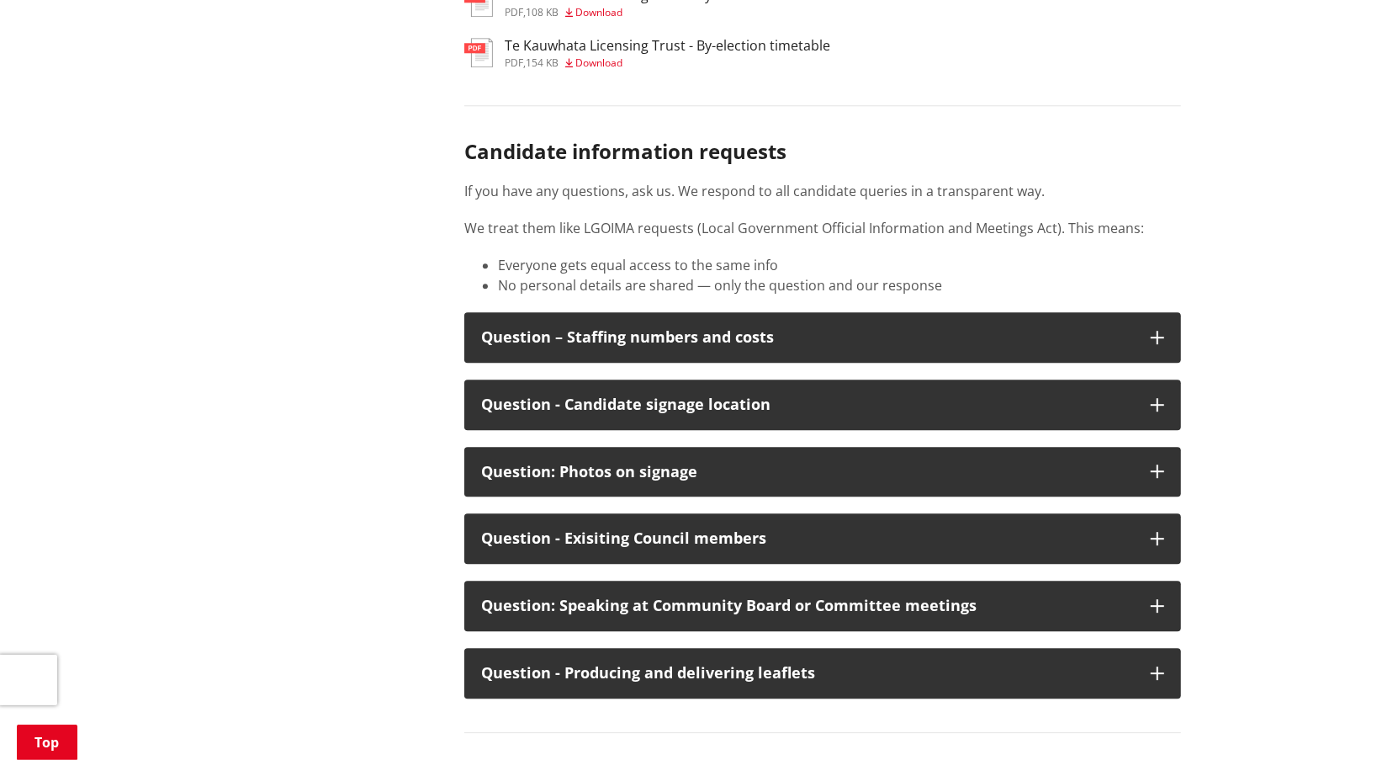
scroll to position [8583, 0]
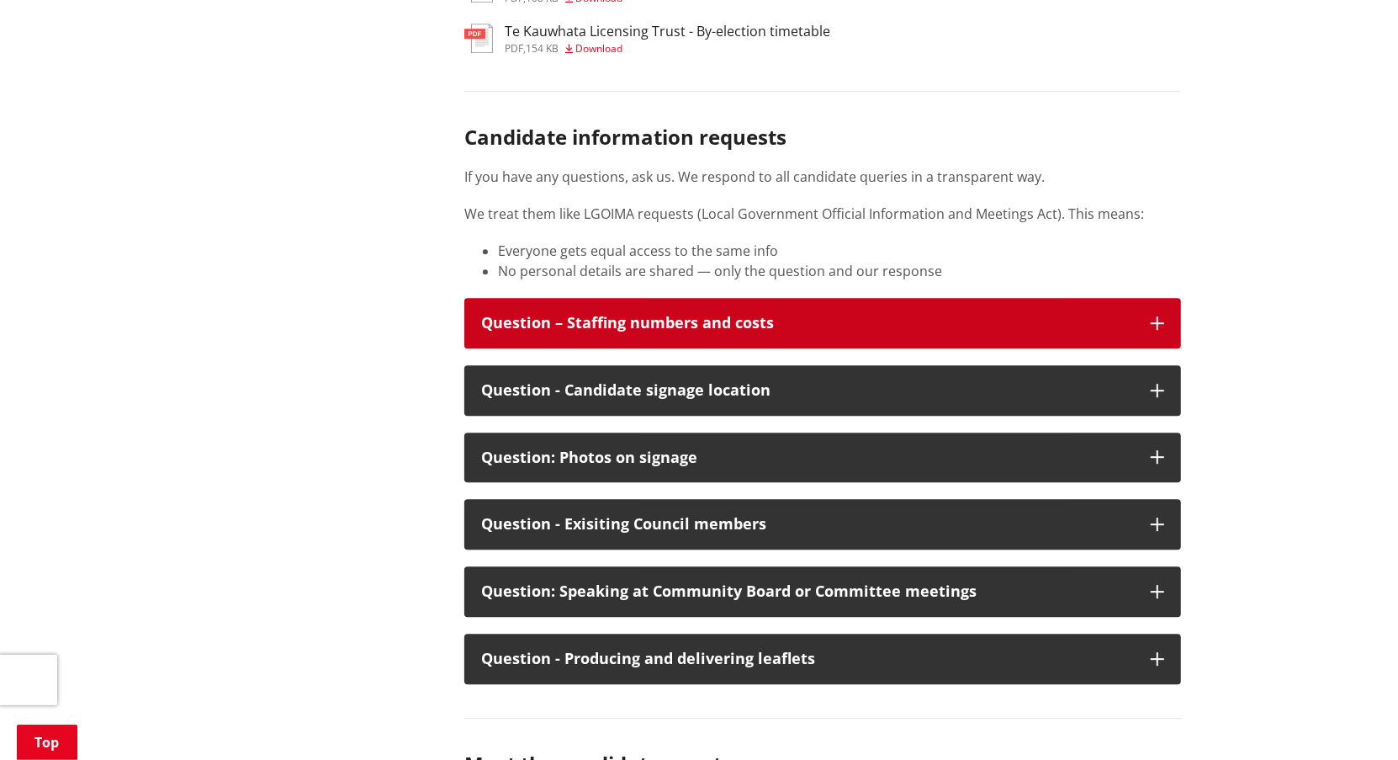
click at [1153, 330] on icon "button" at bounding box center [1157, 322] width 13 height 13
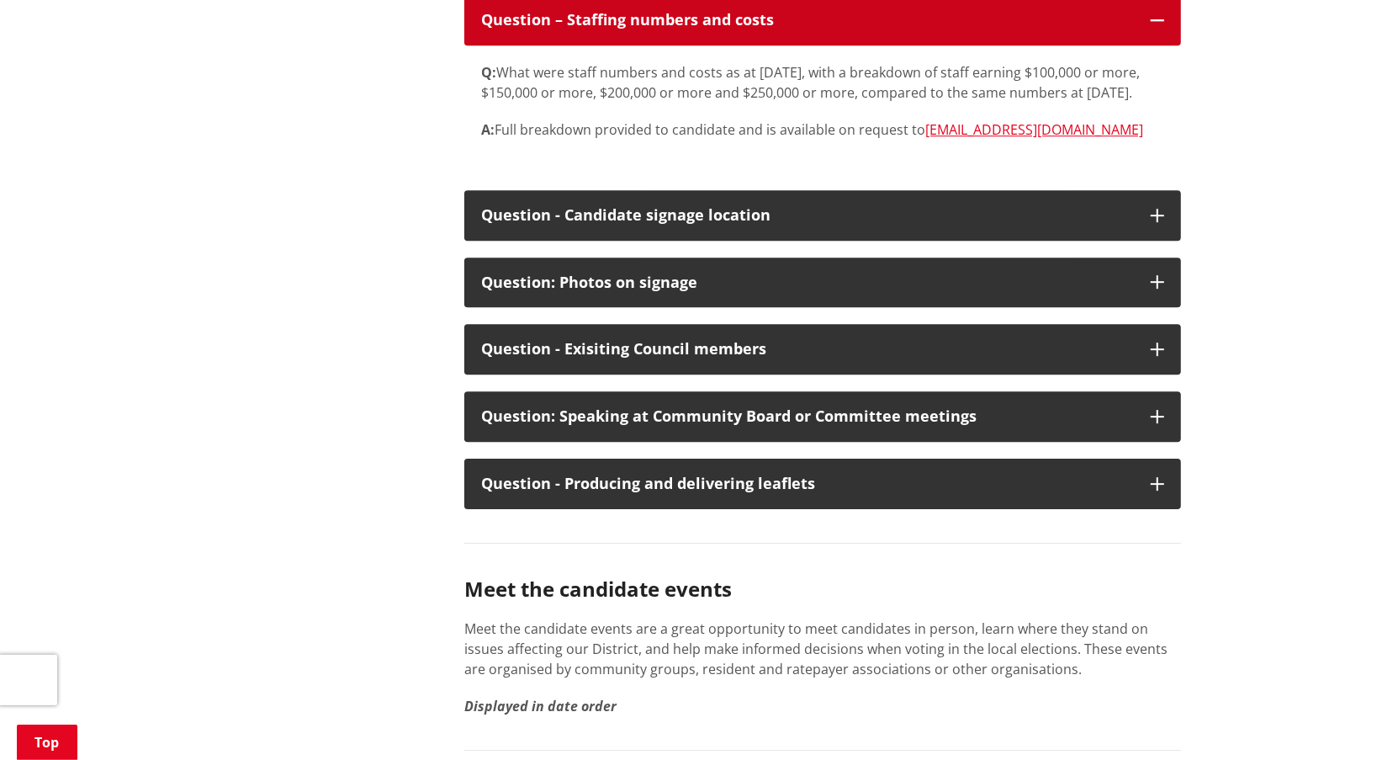
scroll to position [8919, 0]
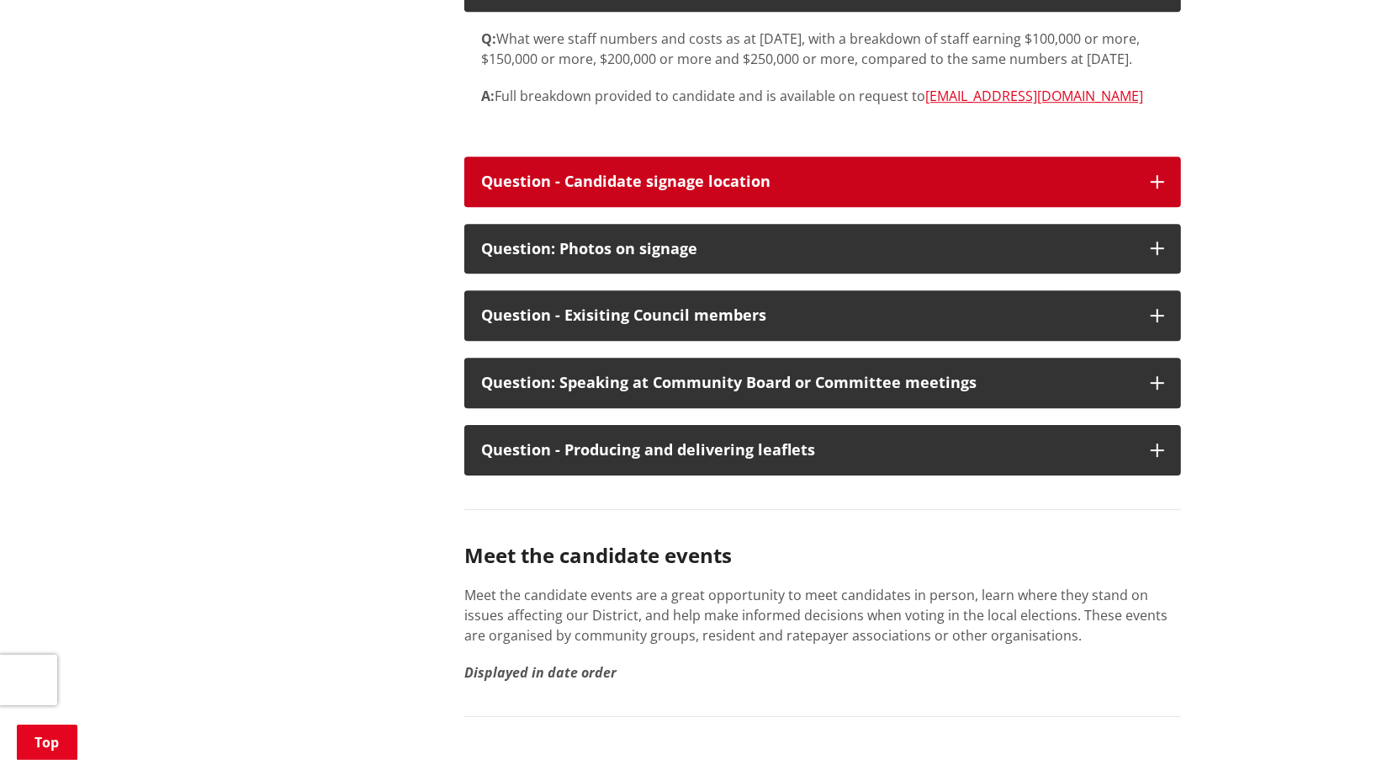
click at [1162, 188] on icon "button" at bounding box center [1157, 181] width 13 height 13
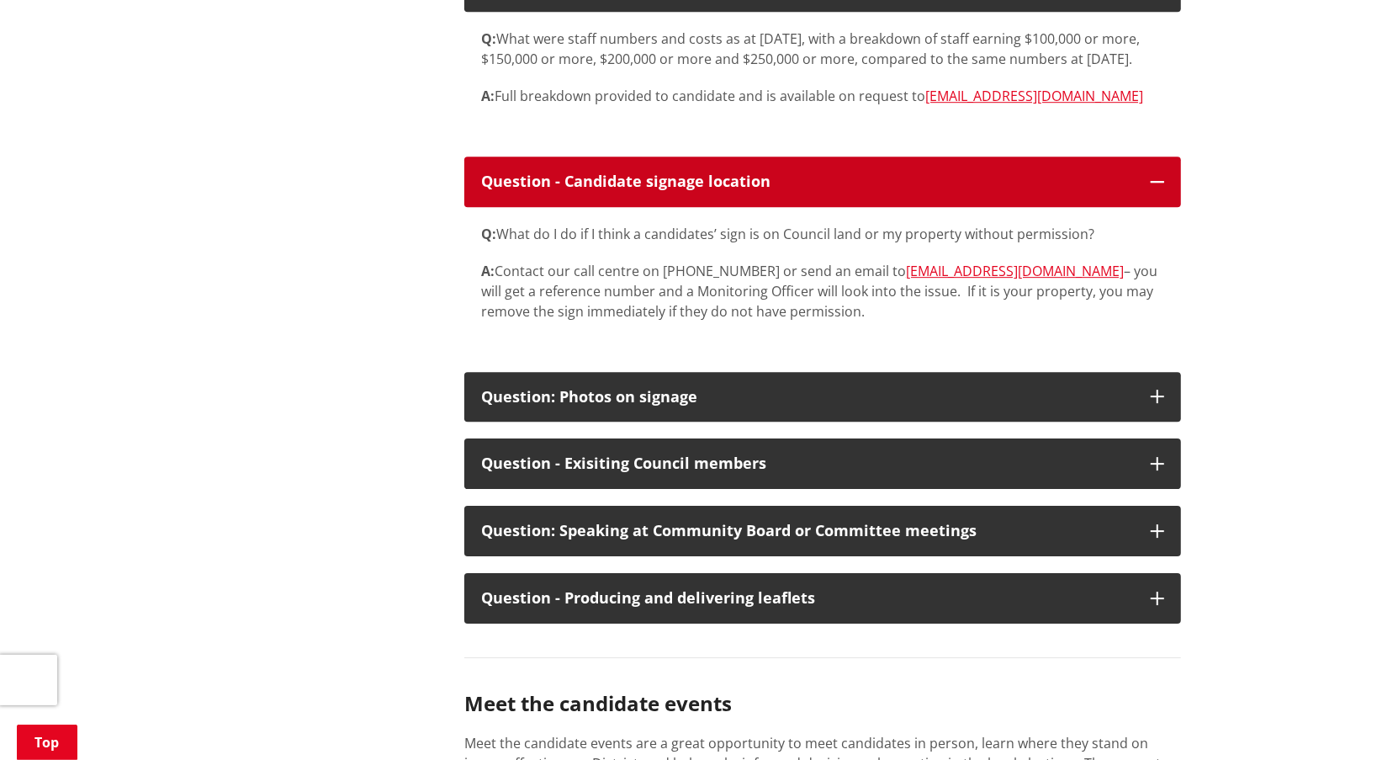
scroll to position [9087, 0]
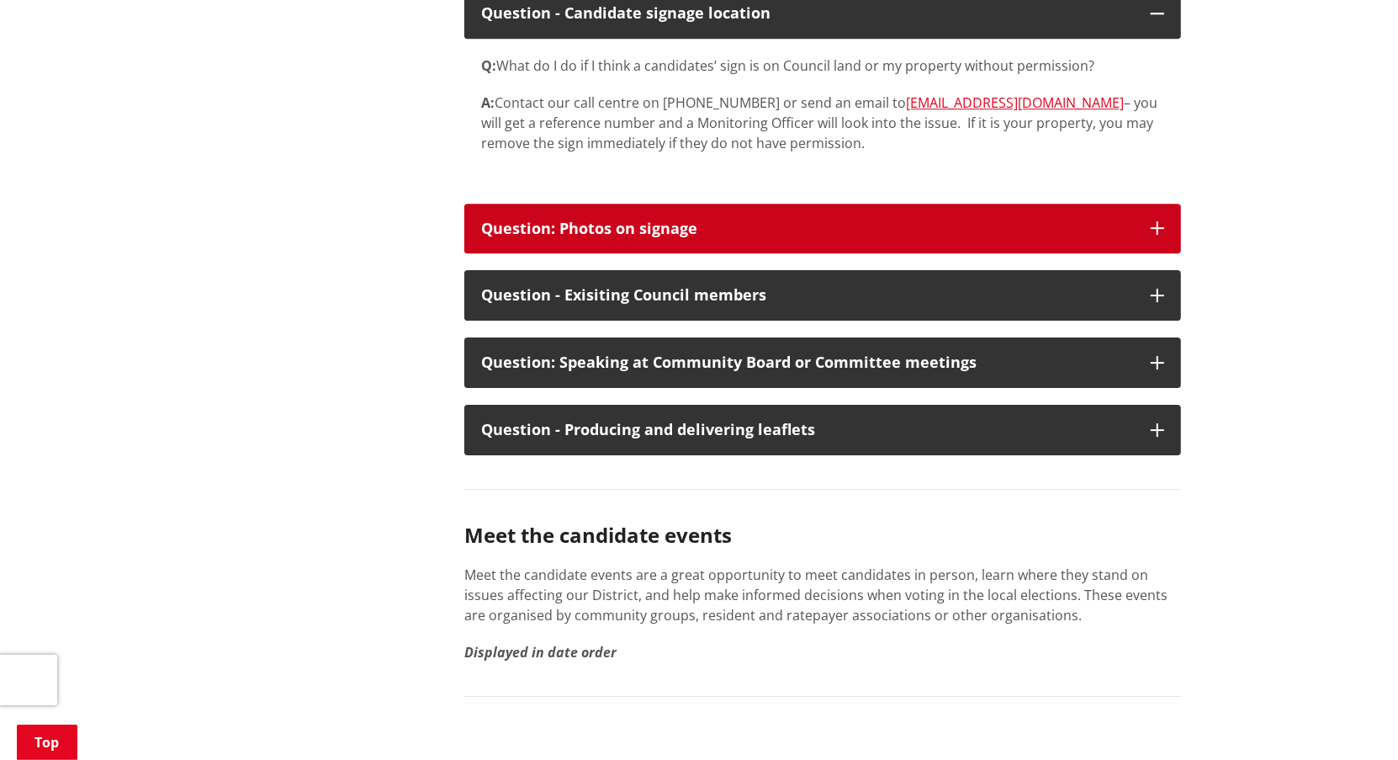
click at [1154, 235] on icon "button" at bounding box center [1157, 227] width 13 height 13
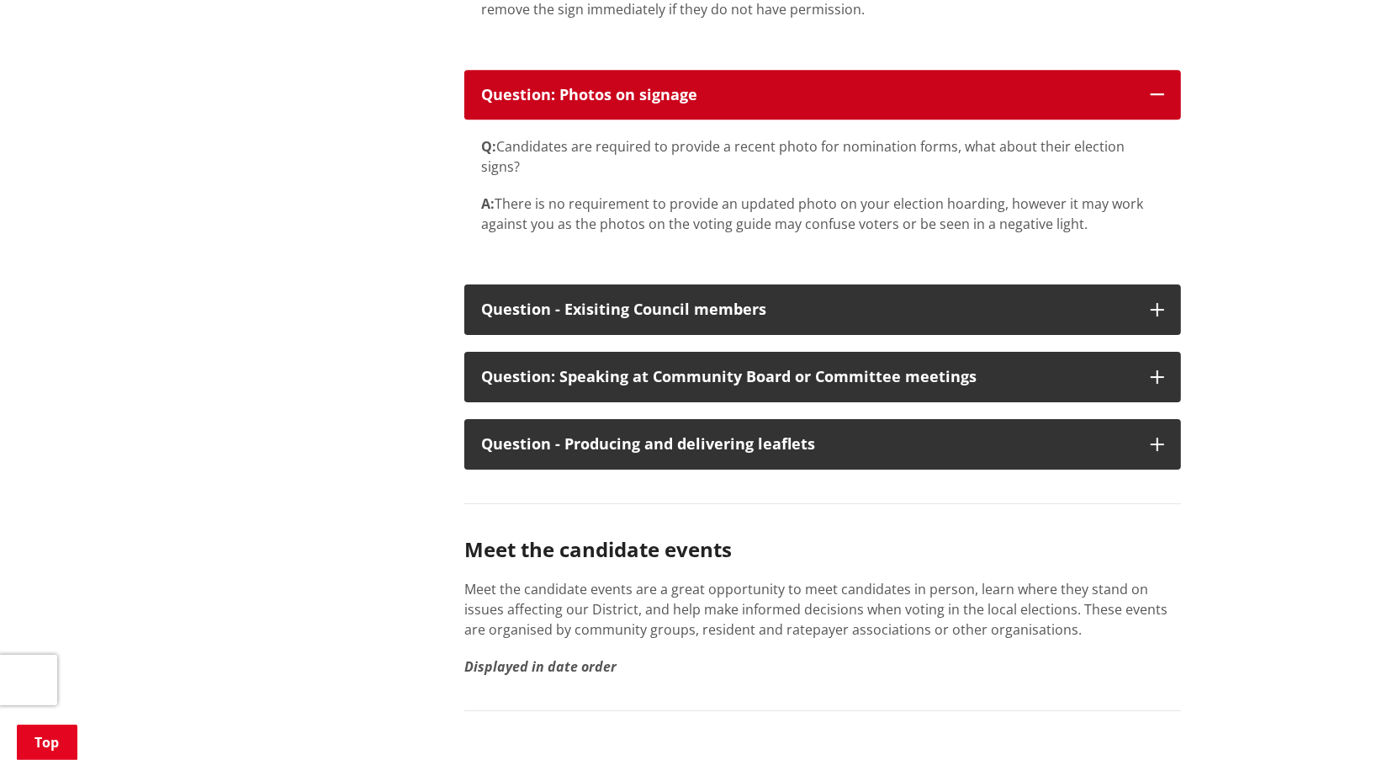
scroll to position [9256, 0]
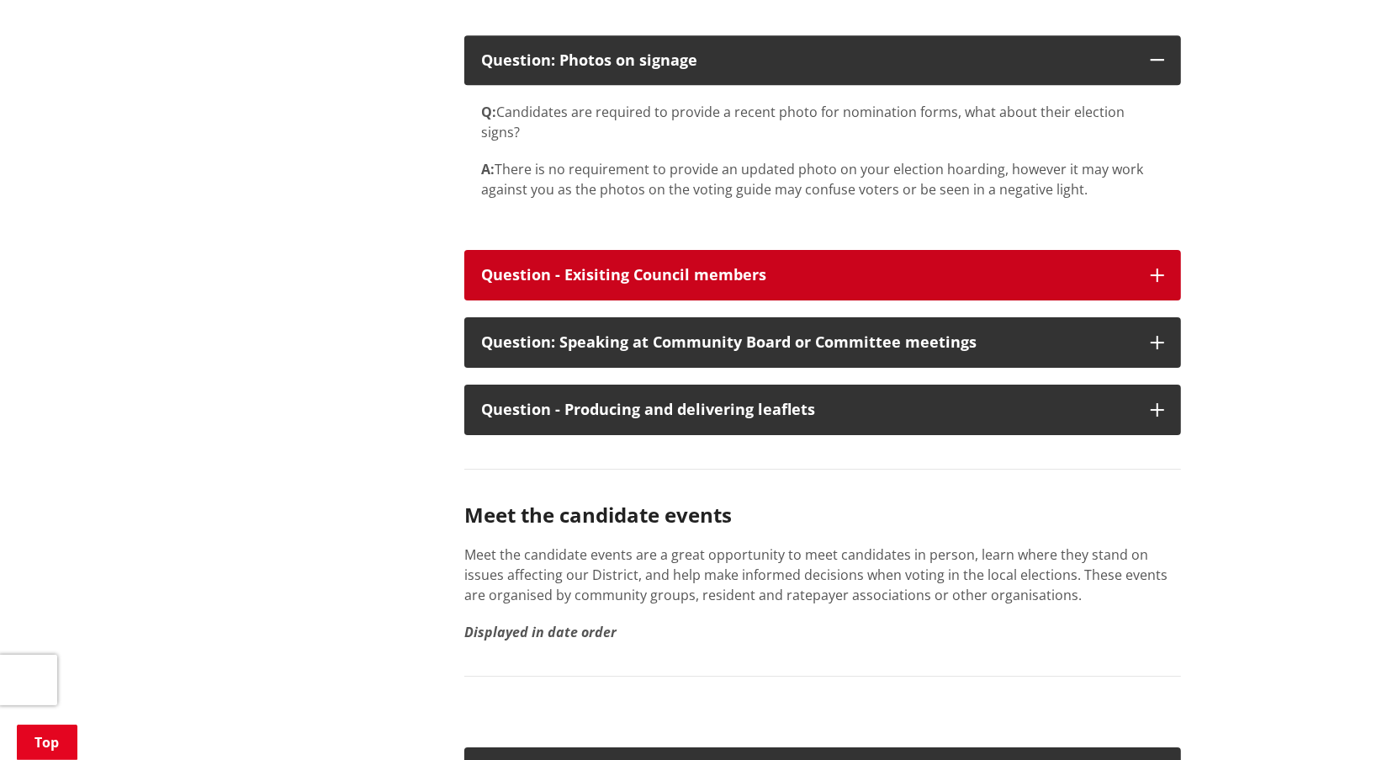
click at [1154, 282] on icon "button" at bounding box center [1157, 274] width 13 height 13
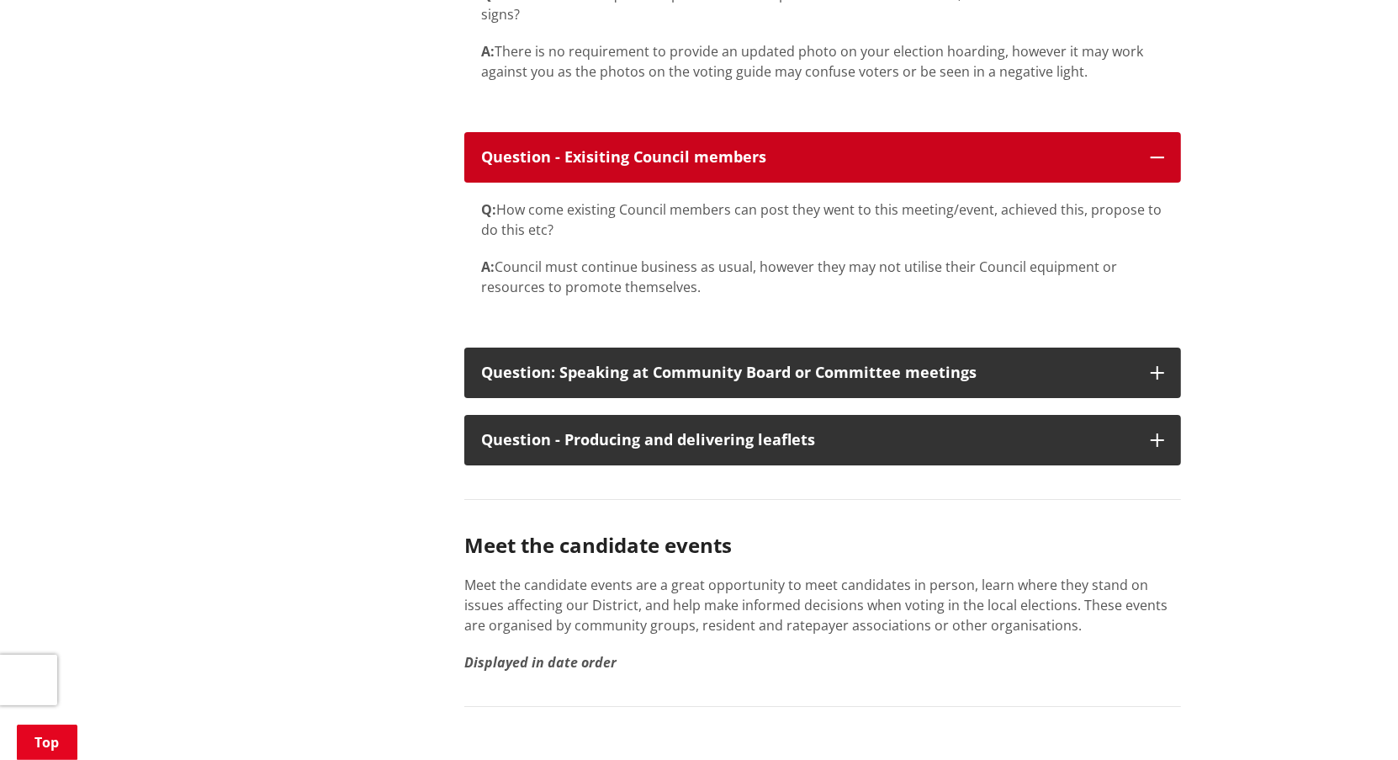
scroll to position [9424, 0]
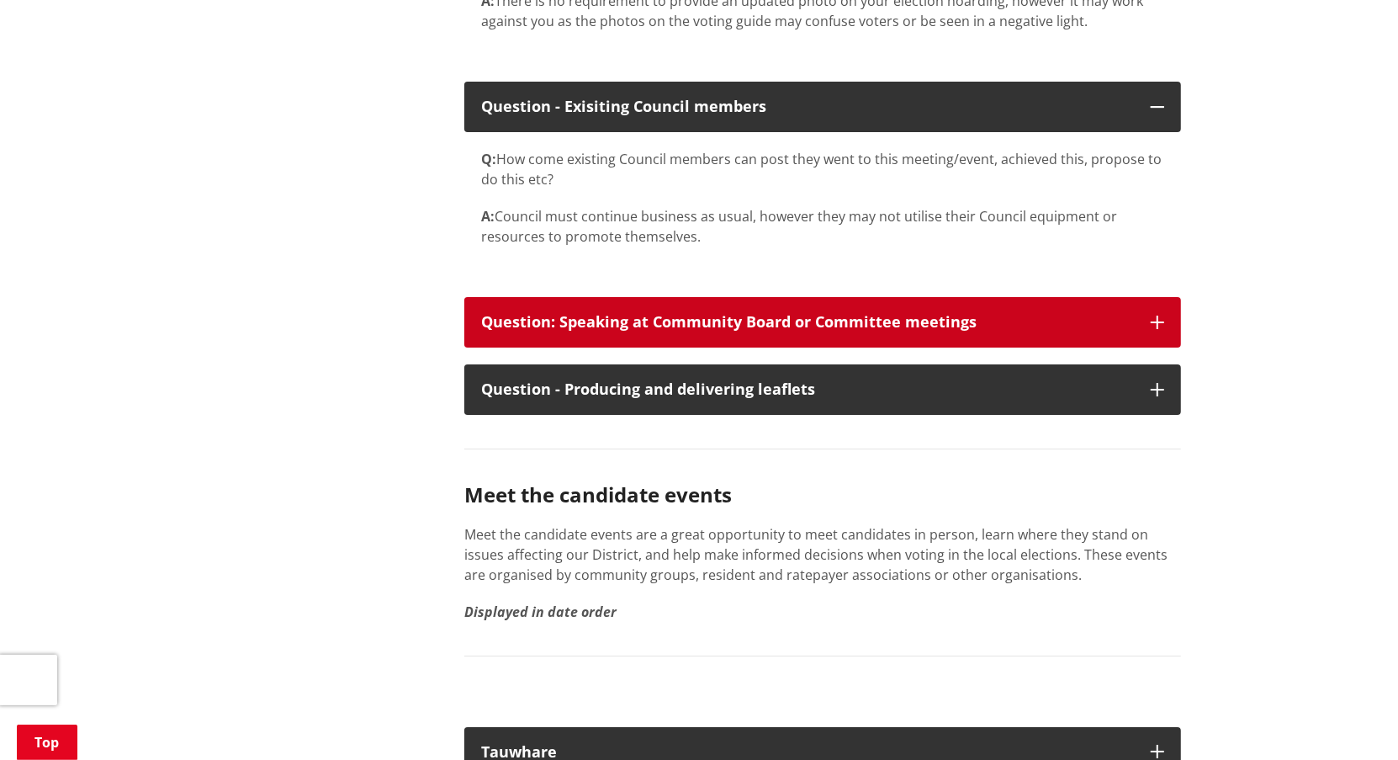
click at [1152, 329] on icon "button" at bounding box center [1157, 322] width 13 height 13
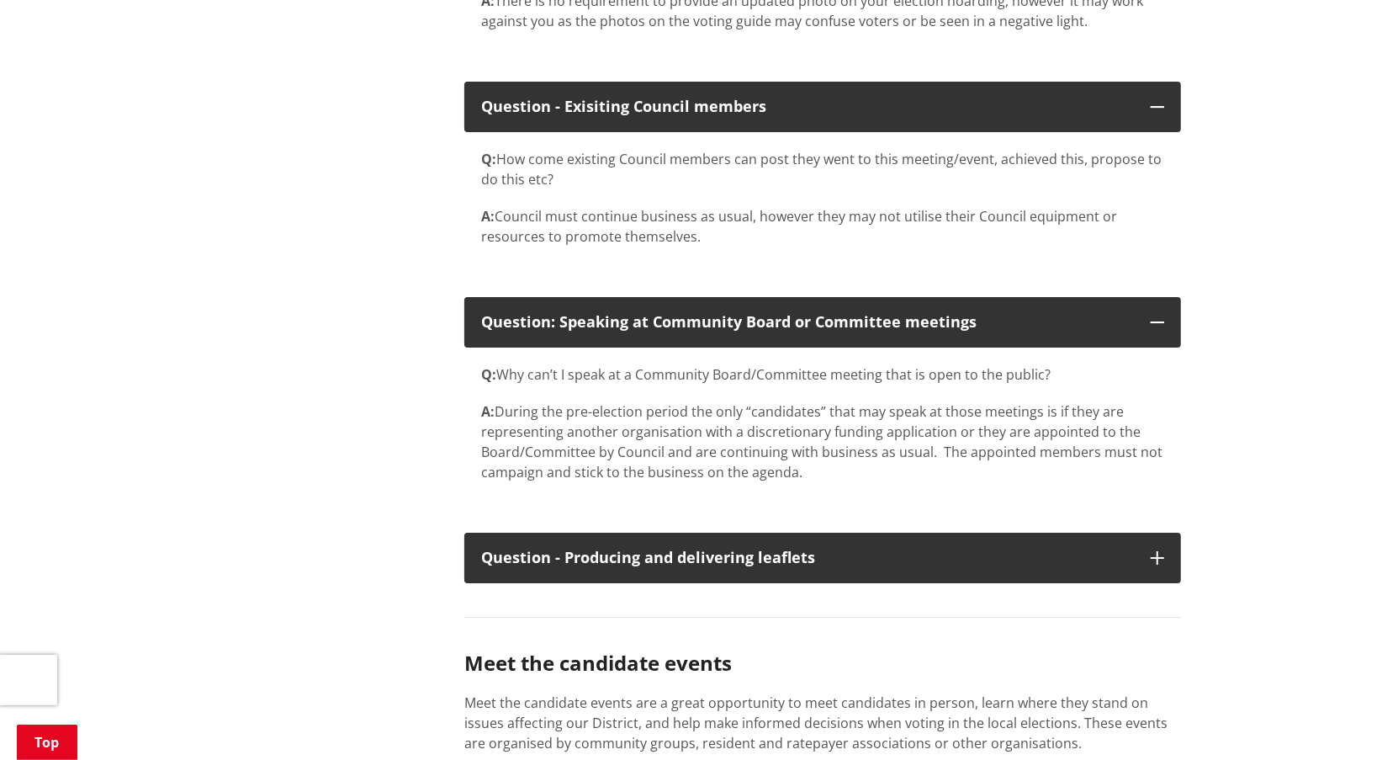
drag, startPoint x: 814, startPoint y: 513, endPoint x: 482, endPoint y: 417, distance: 345.9
click at [482, 417] on div "Q: Why can’t I speak at a Community Board/Committee meeting that is open to the…" at bounding box center [822, 423] width 683 height 118
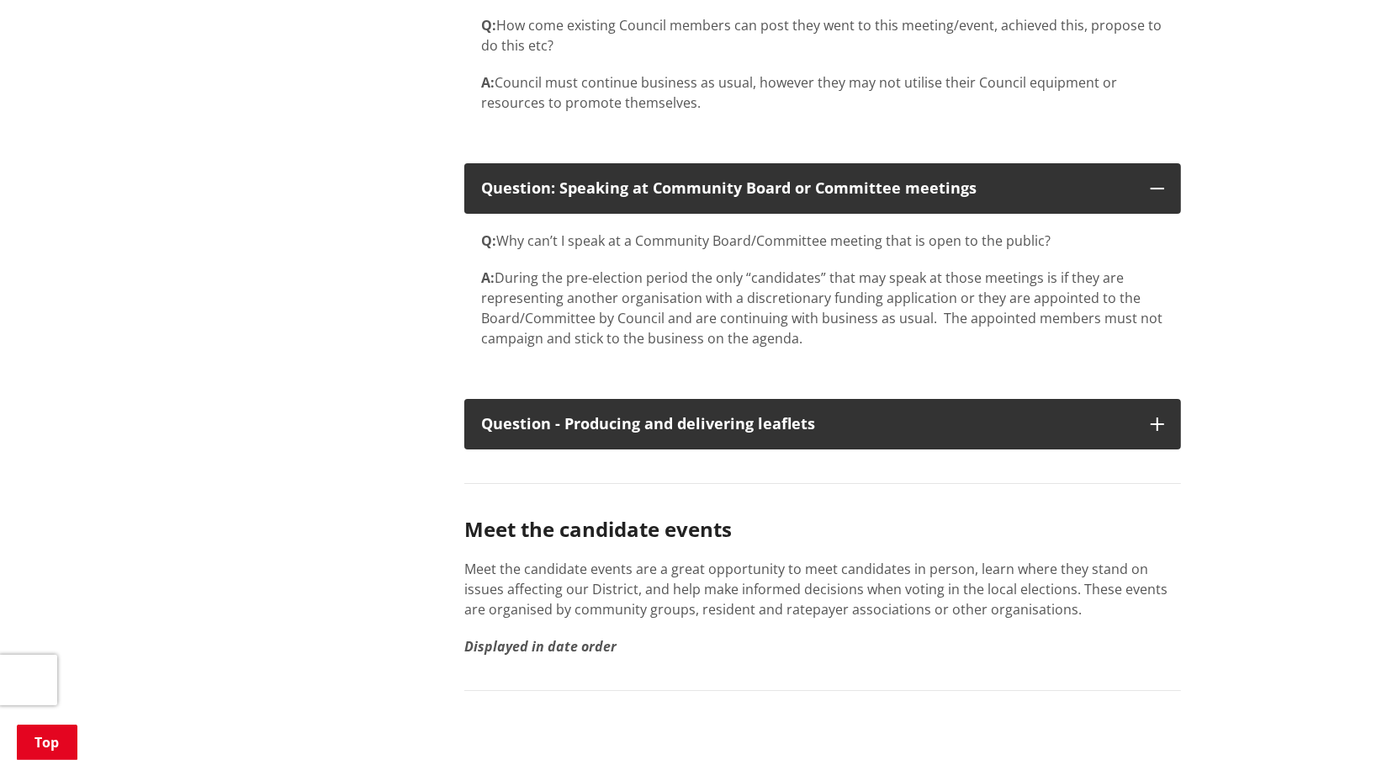
scroll to position [9592, 0]
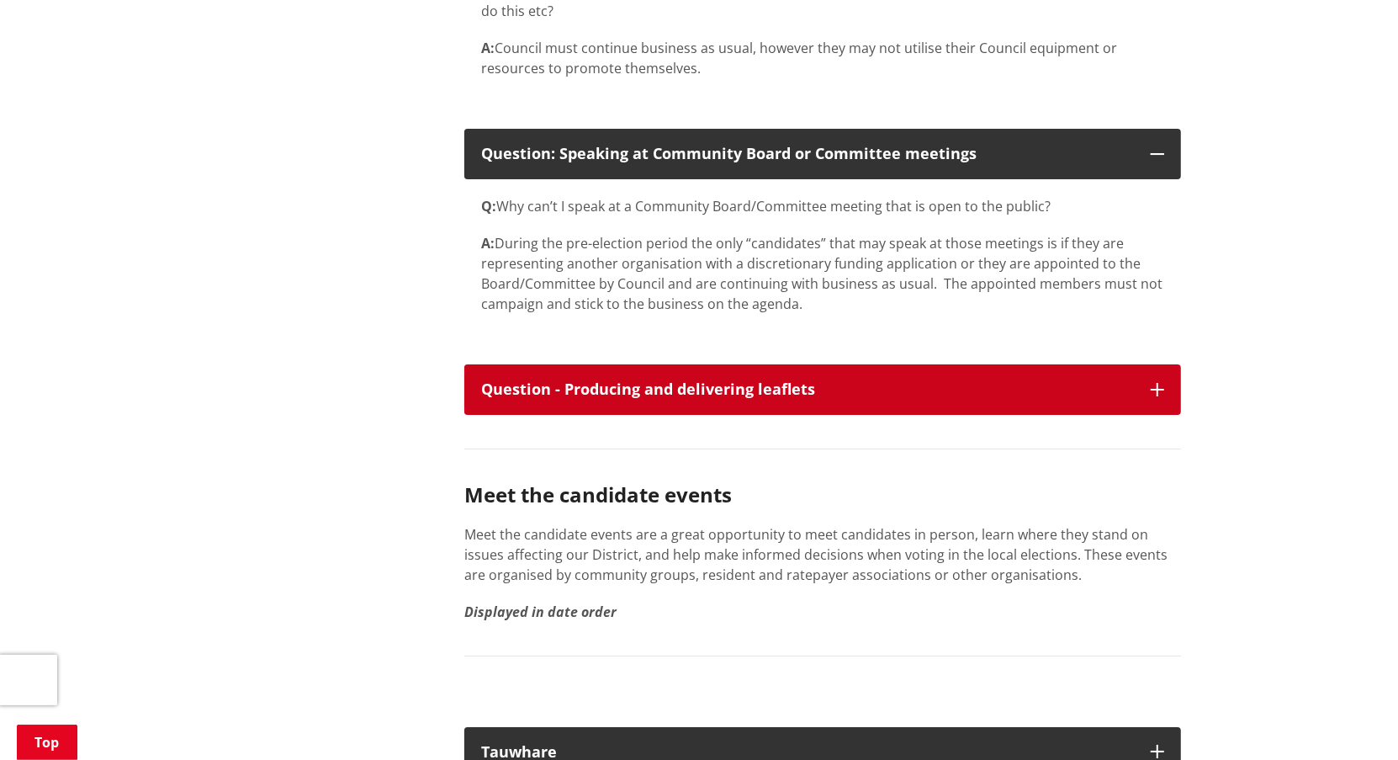
click at [1155, 415] on button "Question - Producing and delivering leaflets" at bounding box center [822, 389] width 717 height 50
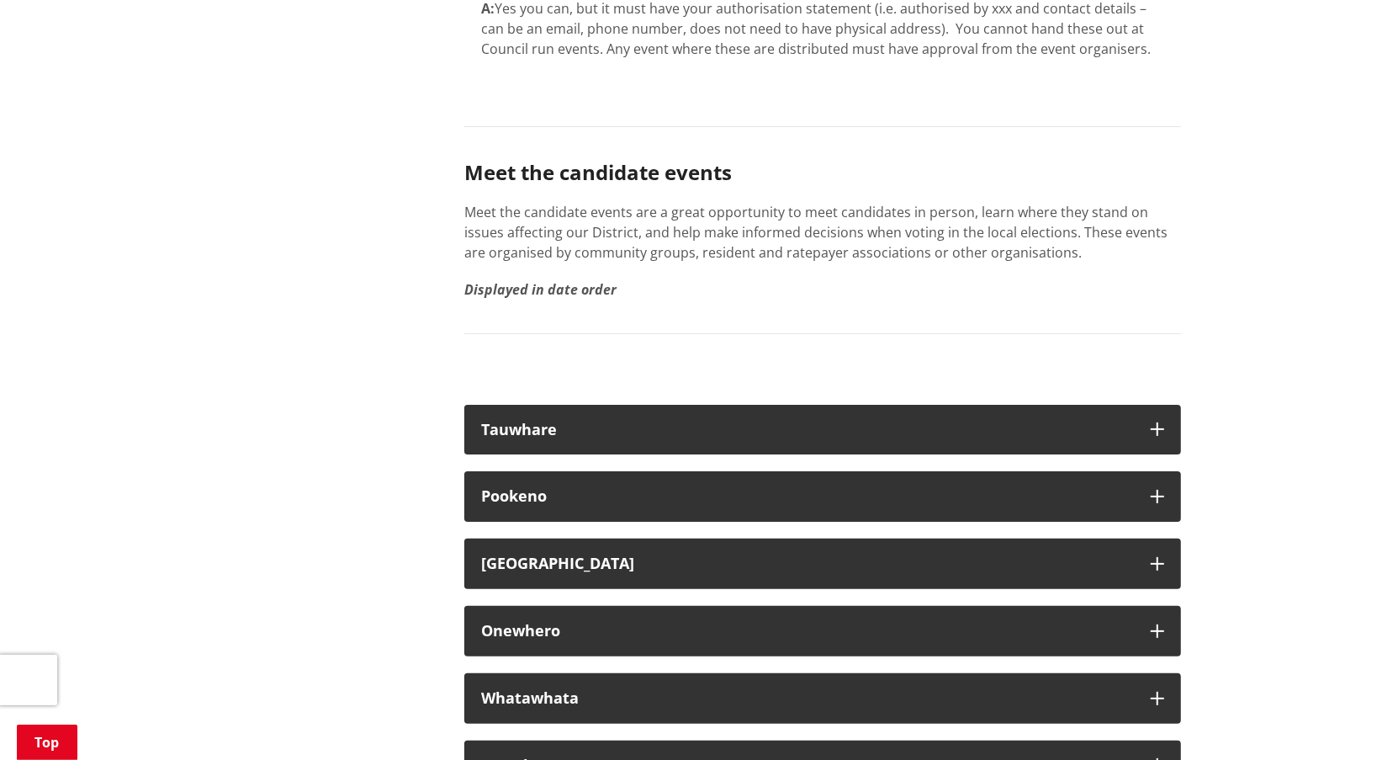
scroll to position [10097, 0]
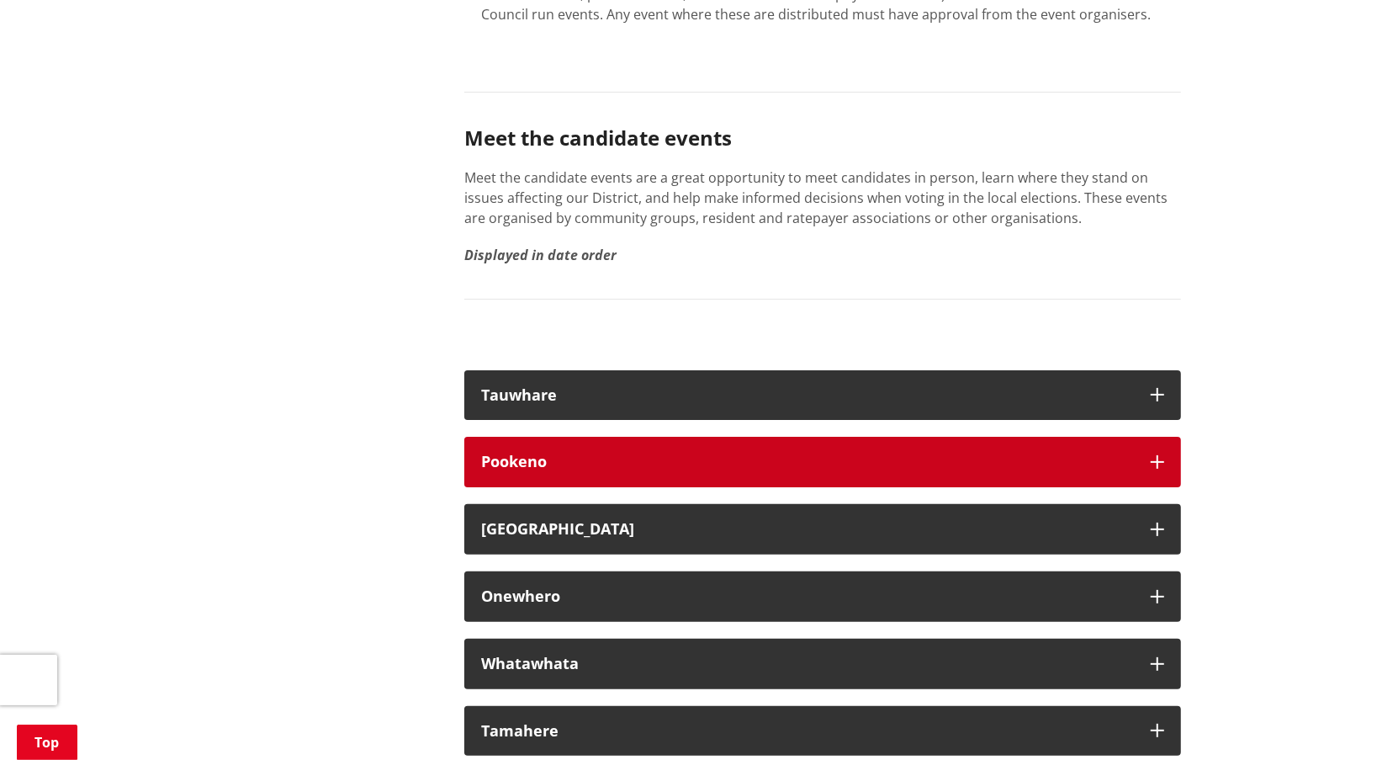
click at [655, 470] on div "Pookeno" at bounding box center [807, 462] width 653 height 17
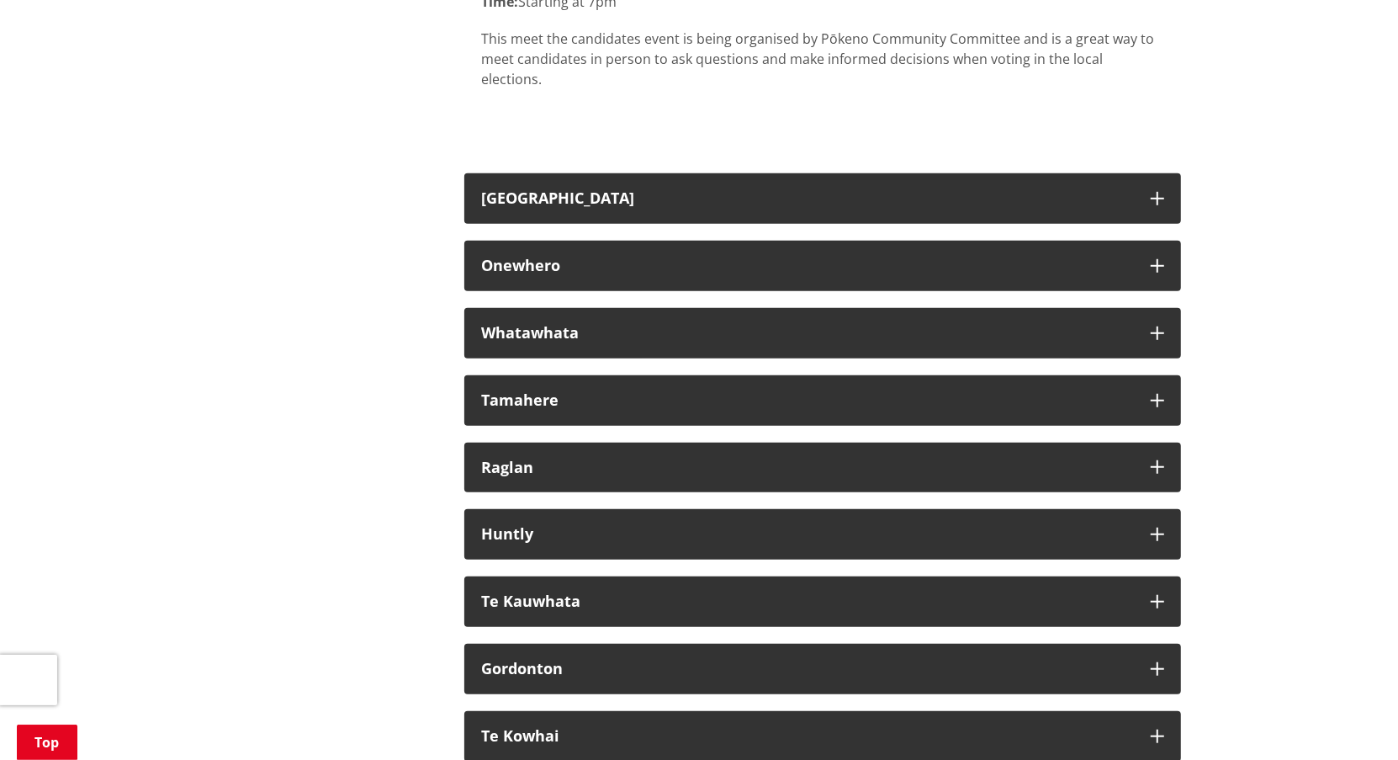
scroll to position [10939, 0]
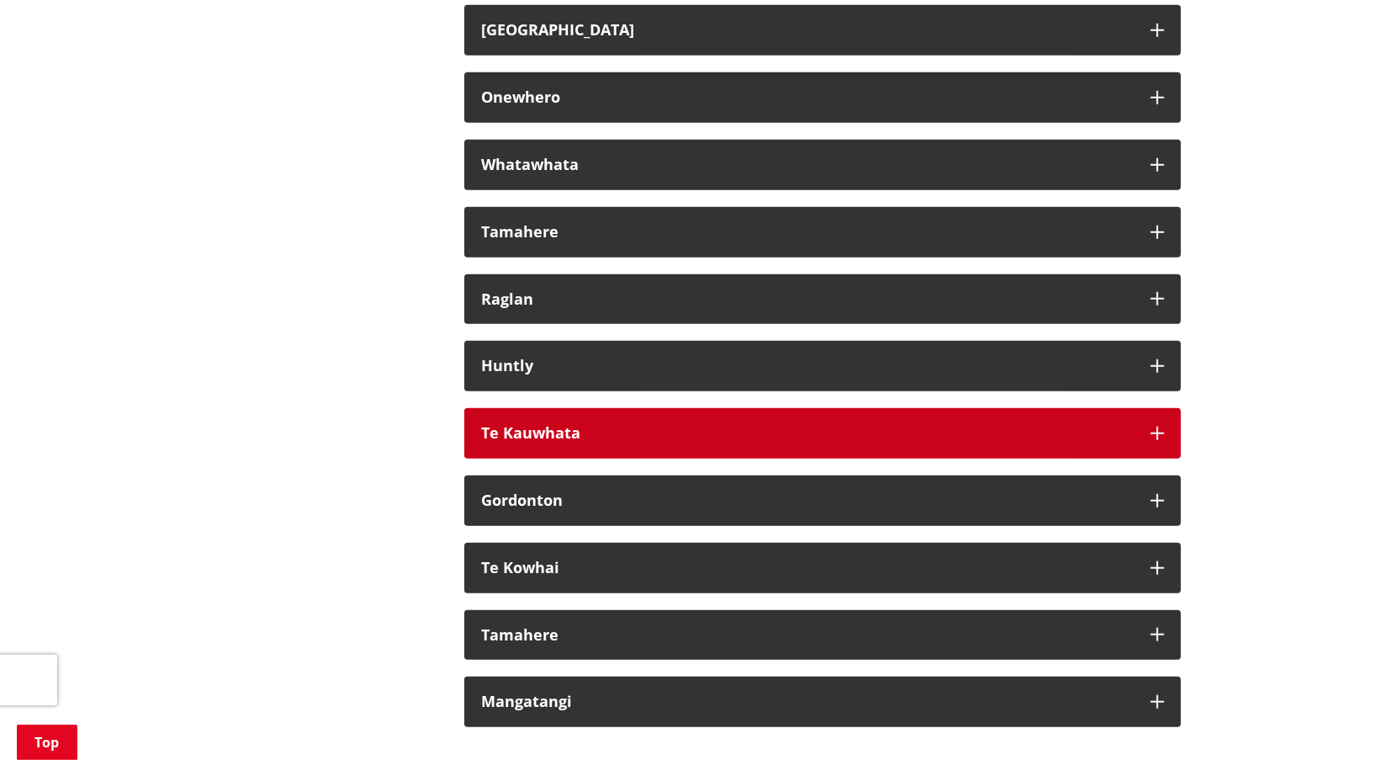
click at [1155, 440] on icon "button" at bounding box center [1157, 433] width 13 height 13
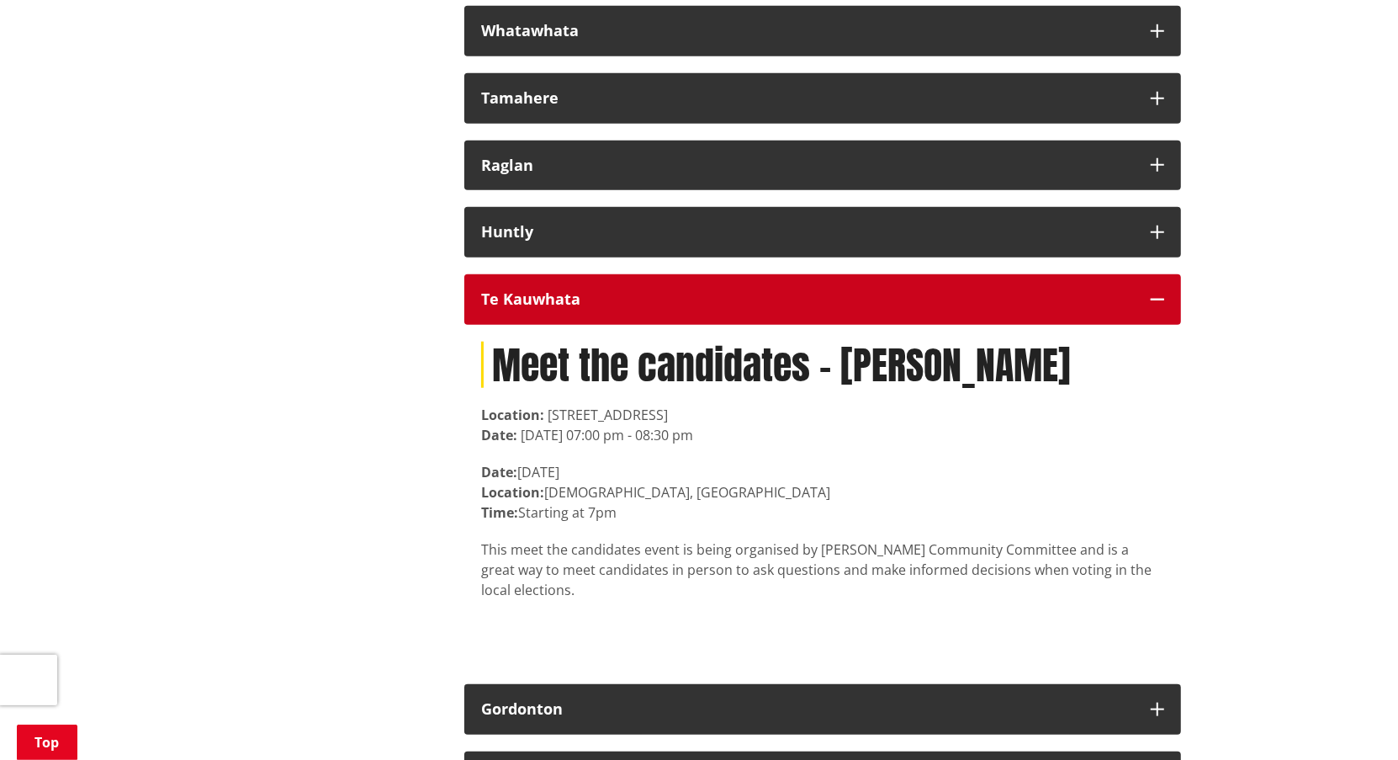
scroll to position [11107, 0]
